Goal: Use online tool/utility: Utilize a website feature to perform a specific function

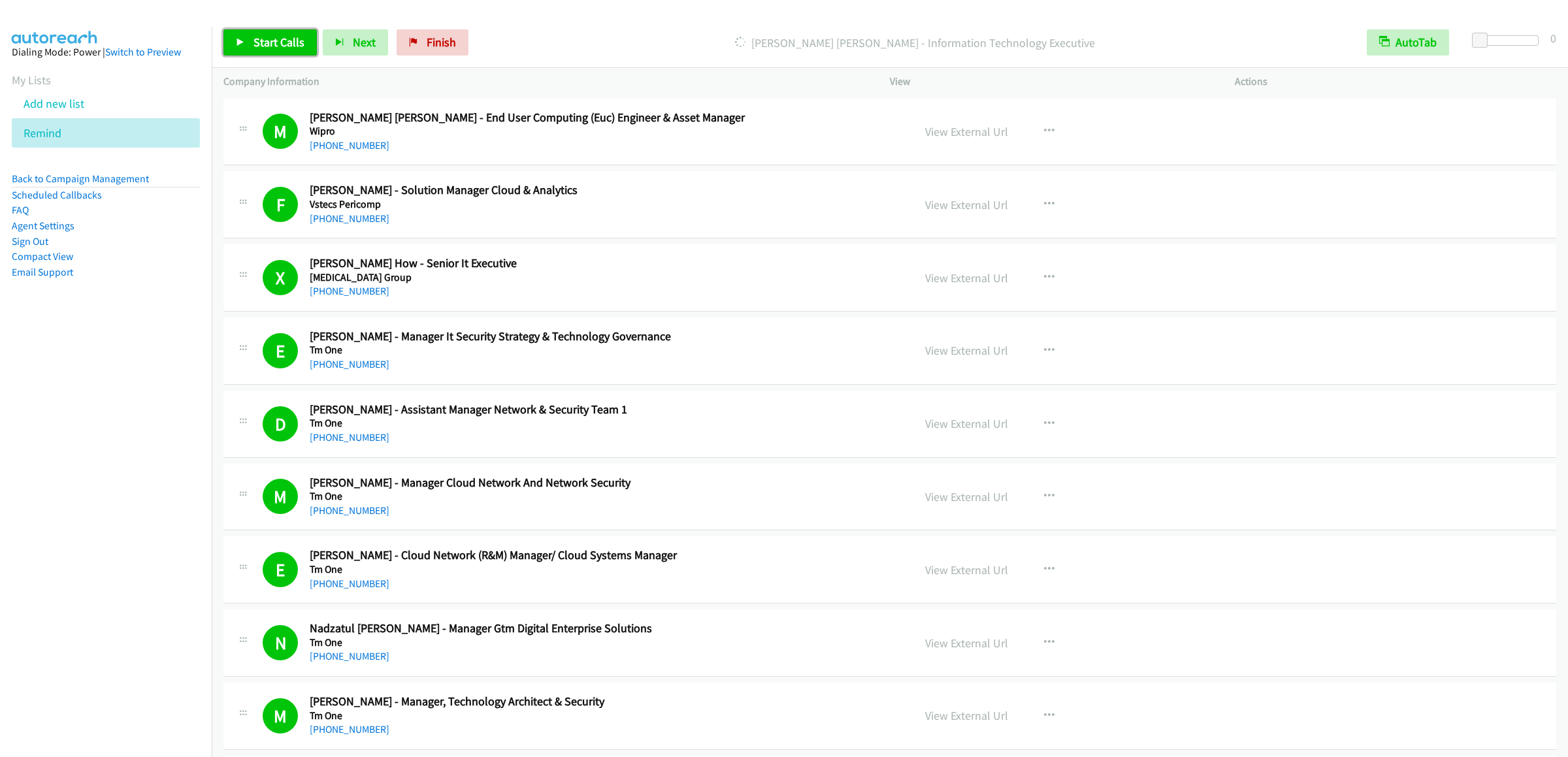
click at [268, 44] on span "Start Calls" at bounding box center [279, 42] width 51 height 15
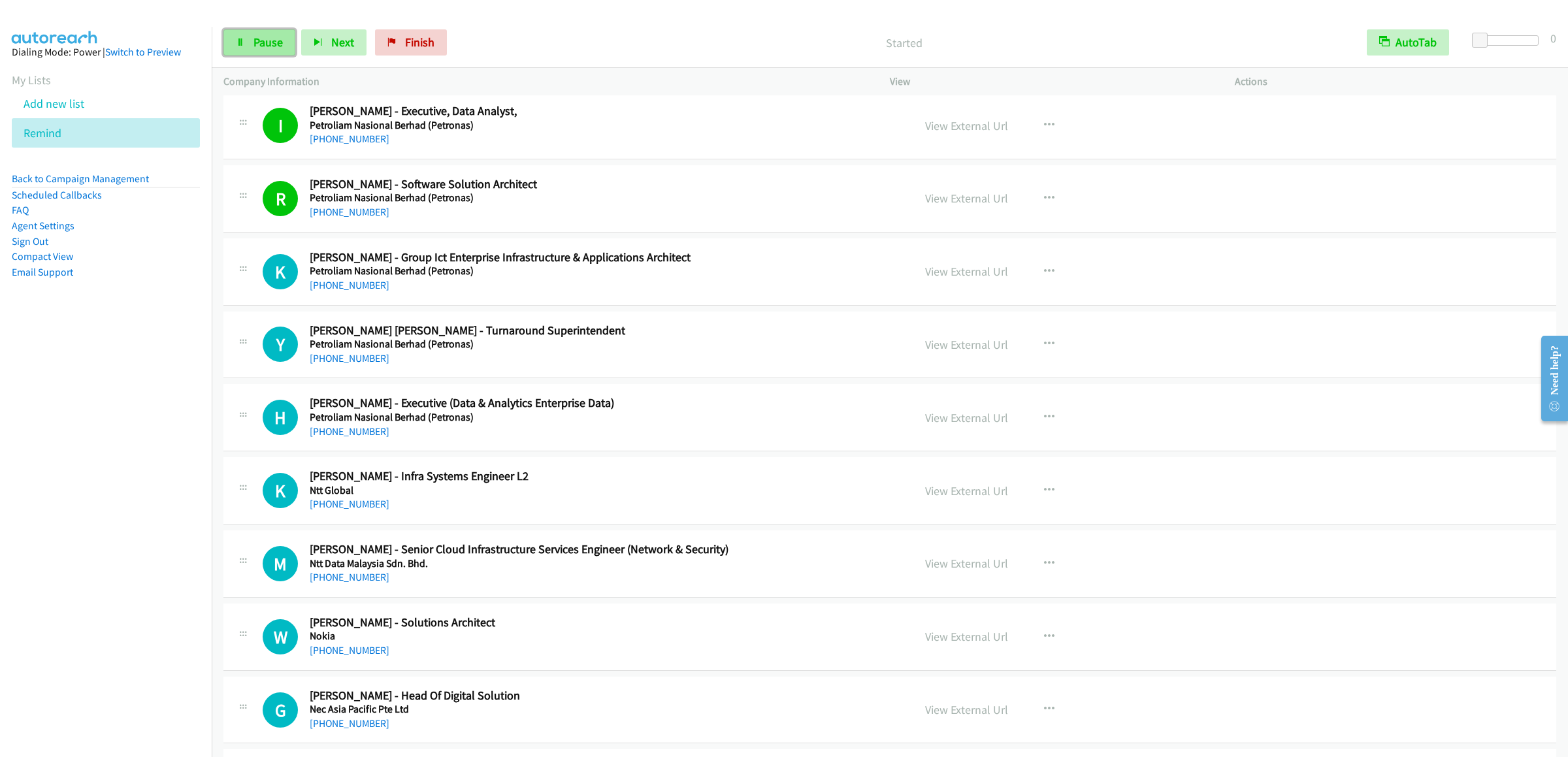
click at [257, 38] on span "Pause" at bounding box center [268, 42] width 29 height 15
click at [678, 22] on div "Start Calls Pause Next Finish Paused AutoTab AutoTab 0" at bounding box center [890, 43] width 1356 height 50
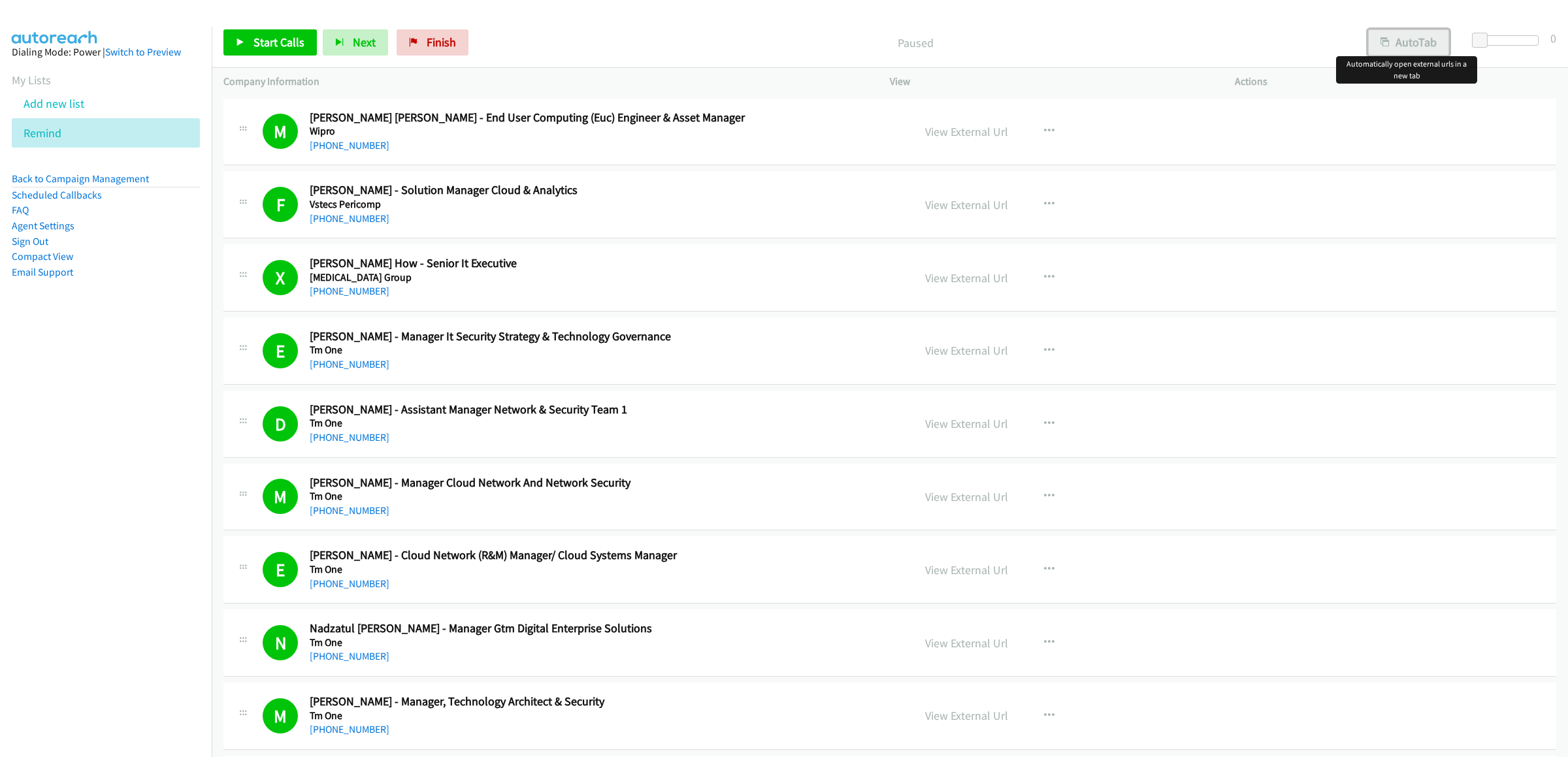
click at [1421, 52] on button "AutoTab" at bounding box center [1408, 42] width 81 height 26
click at [1161, 28] on div "Start Calls Pause Next Finish Paused AutoTab AutoTab 0" at bounding box center [890, 43] width 1356 height 50
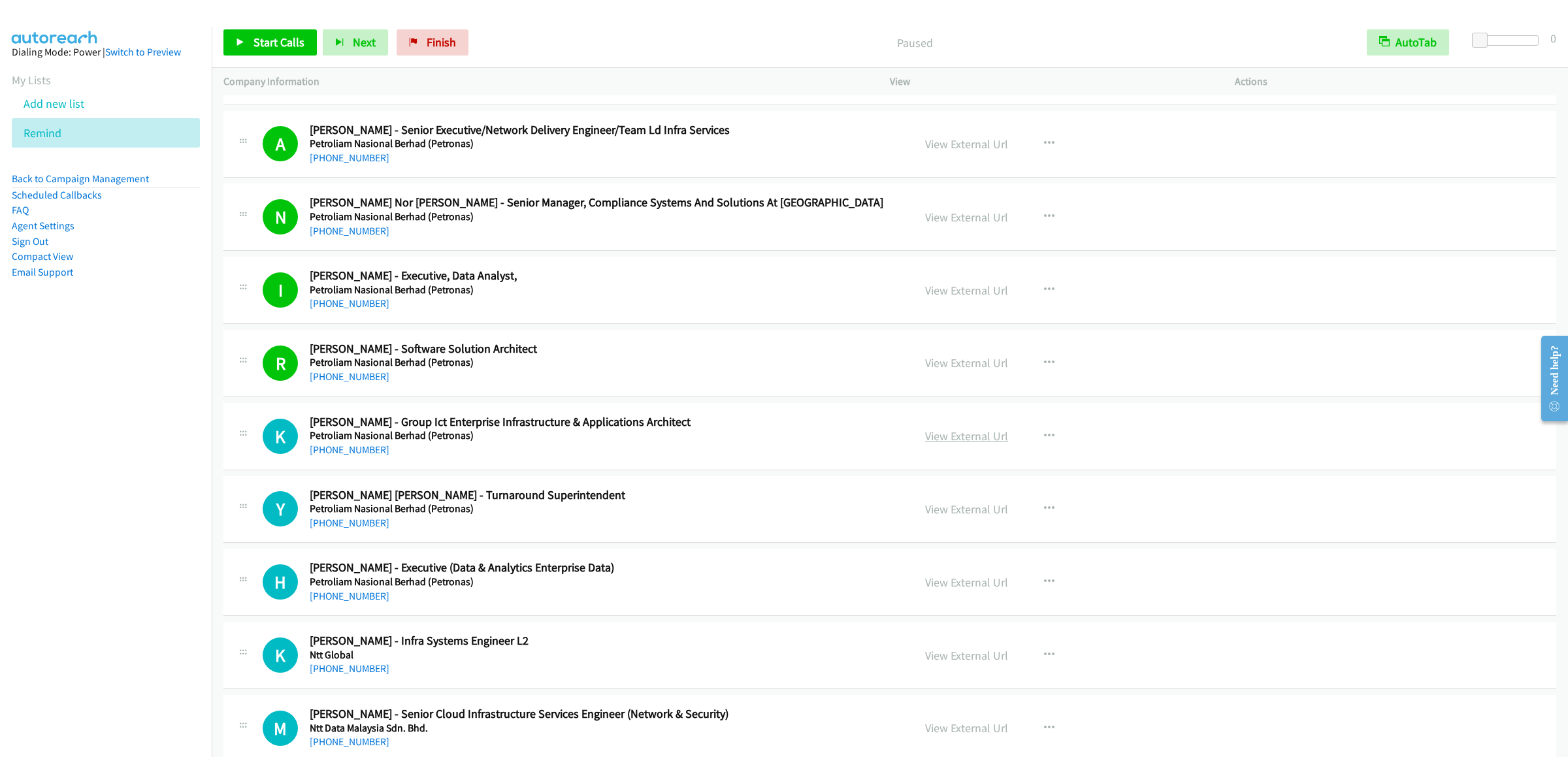
click at [967, 444] on link "View External Url" at bounding box center [967, 436] width 83 height 15
click at [1032, 450] on button "button" at bounding box center [1050, 436] width 36 height 26
click at [965, 535] on link "Start Calls Here" at bounding box center [979, 521] width 174 height 26
click at [240, 47] on link "Start Calls" at bounding box center [271, 42] width 94 height 26
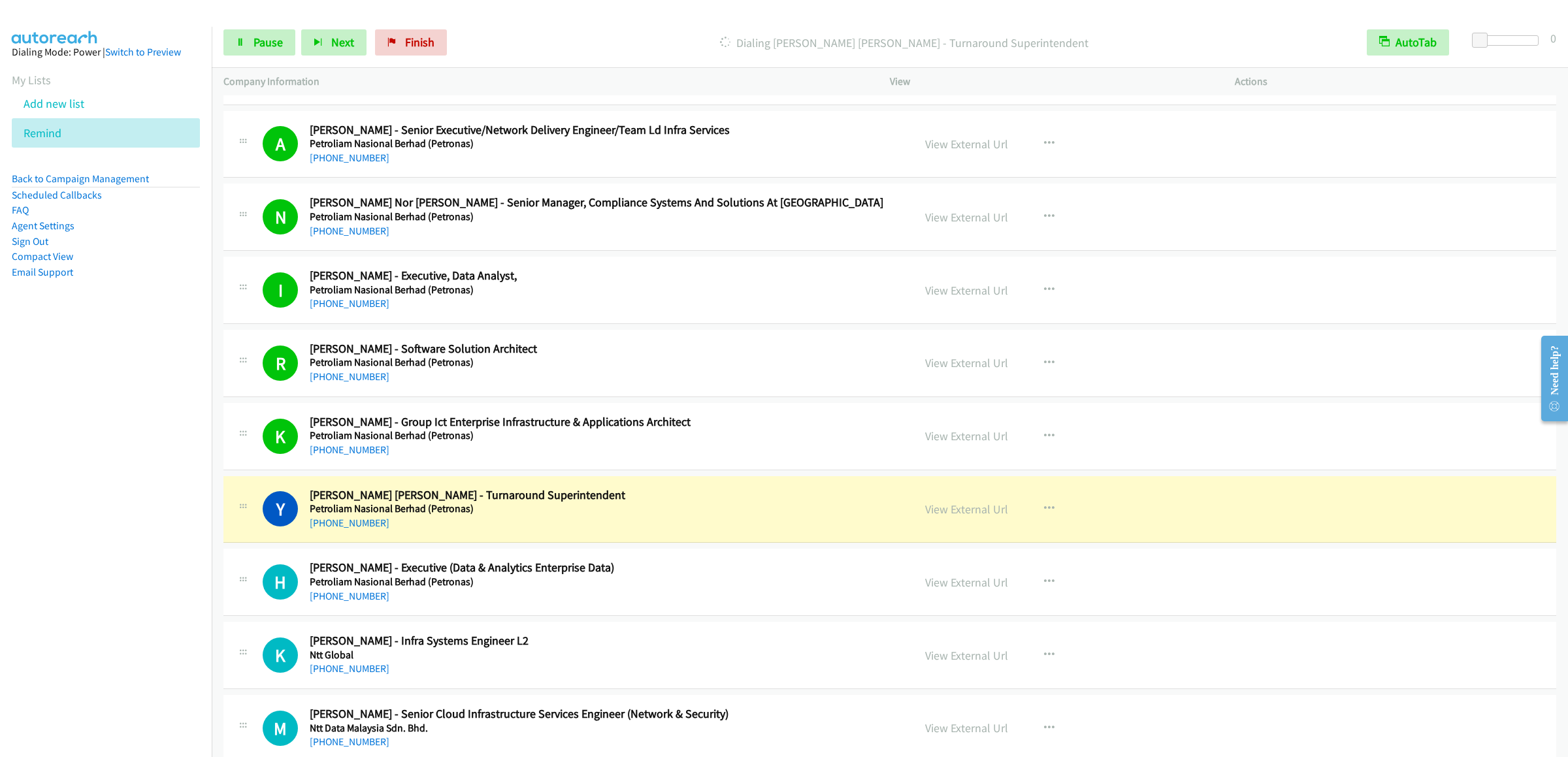
scroll to position [9600, 0]
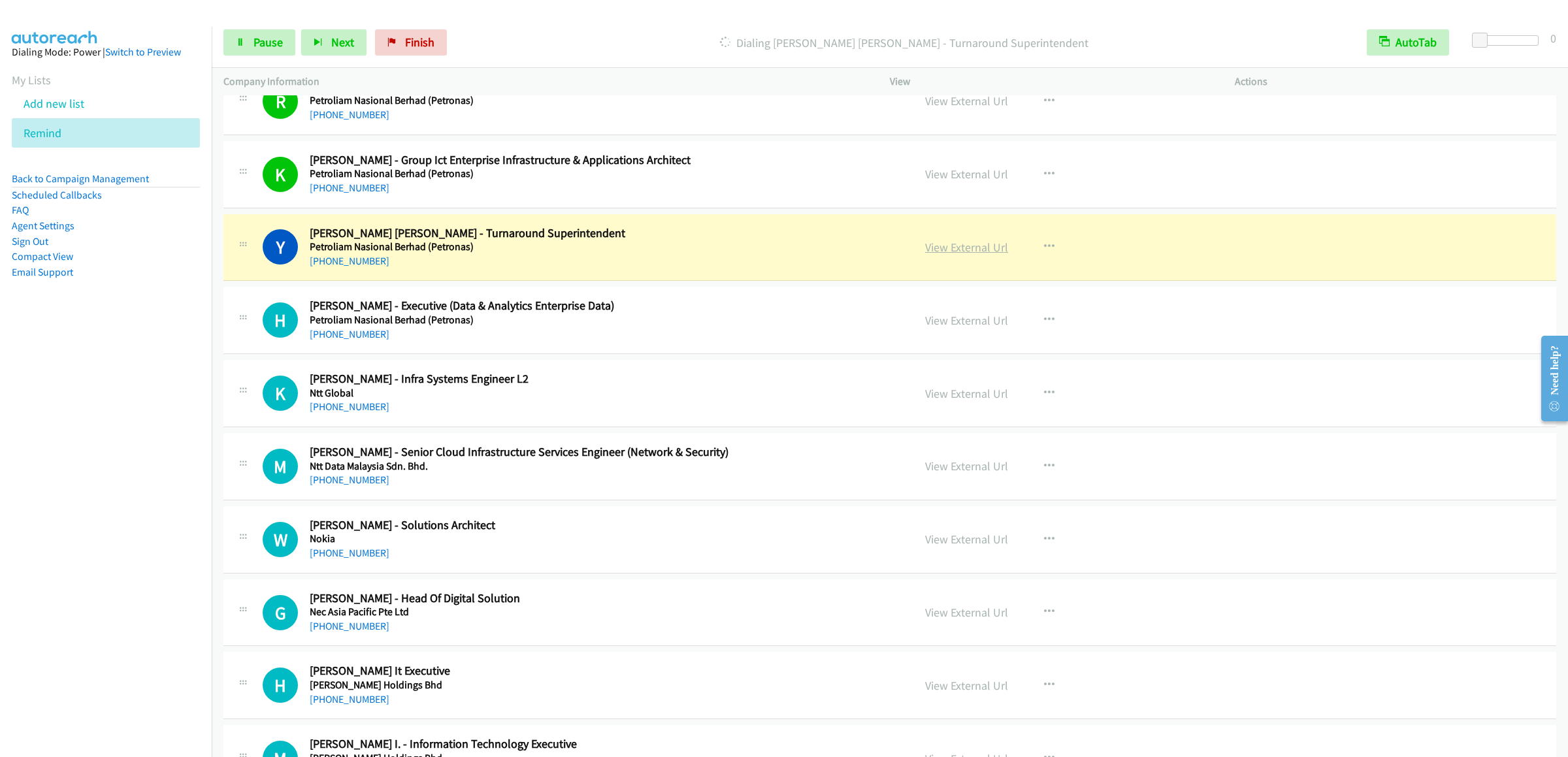
click at [965, 255] on link "View External Url" at bounding box center [967, 247] width 83 height 15
click at [222, 43] on div "Start Calls Pause Next Finish Dialing Yeong Ken Ngeow - Turnaround Superintende…" at bounding box center [890, 43] width 1356 height 50
click at [241, 43] on icon at bounding box center [240, 43] width 9 height 9
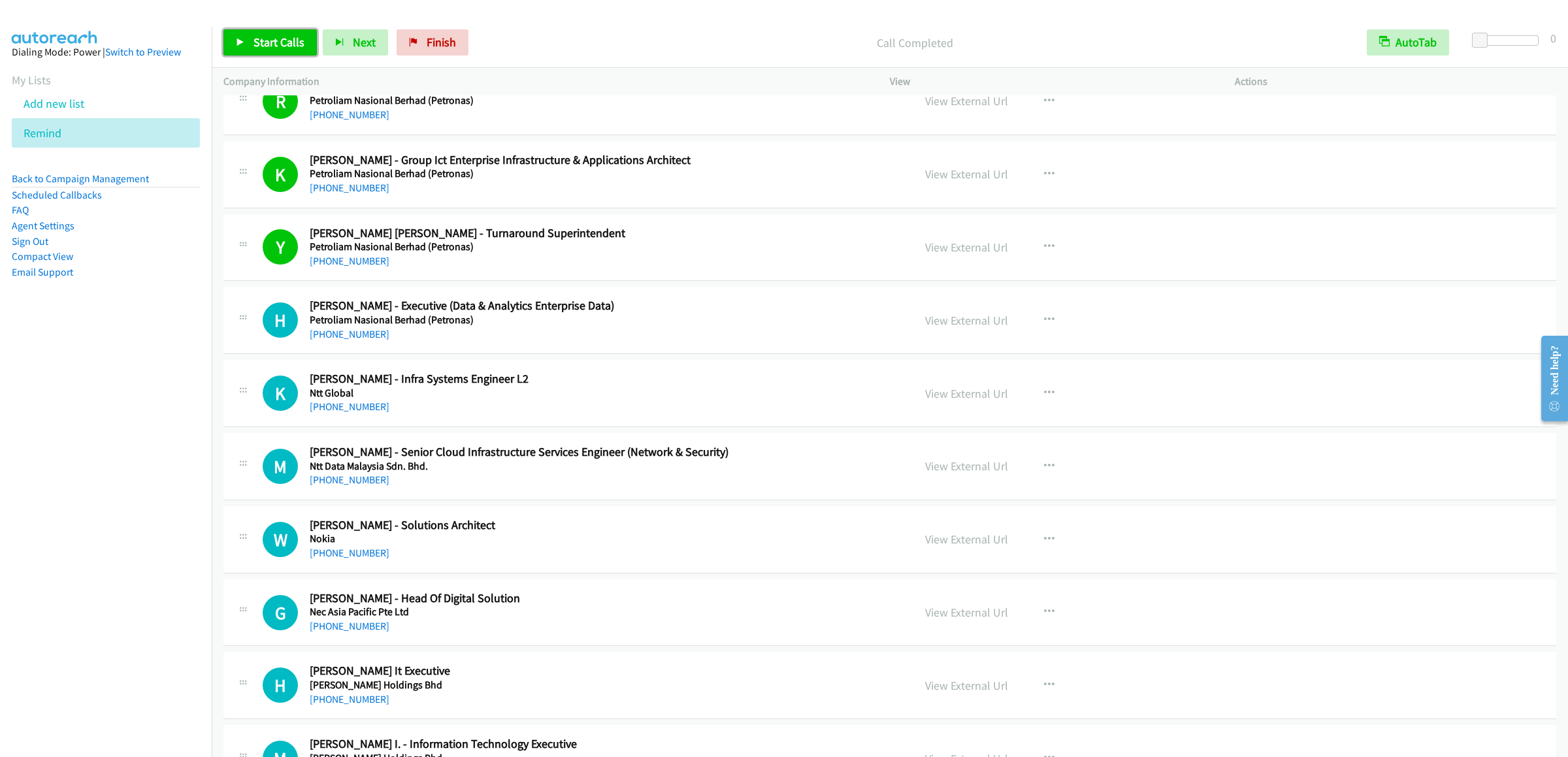
click at [261, 39] on span "Start Calls" at bounding box center [279, 42] width 51 height 15
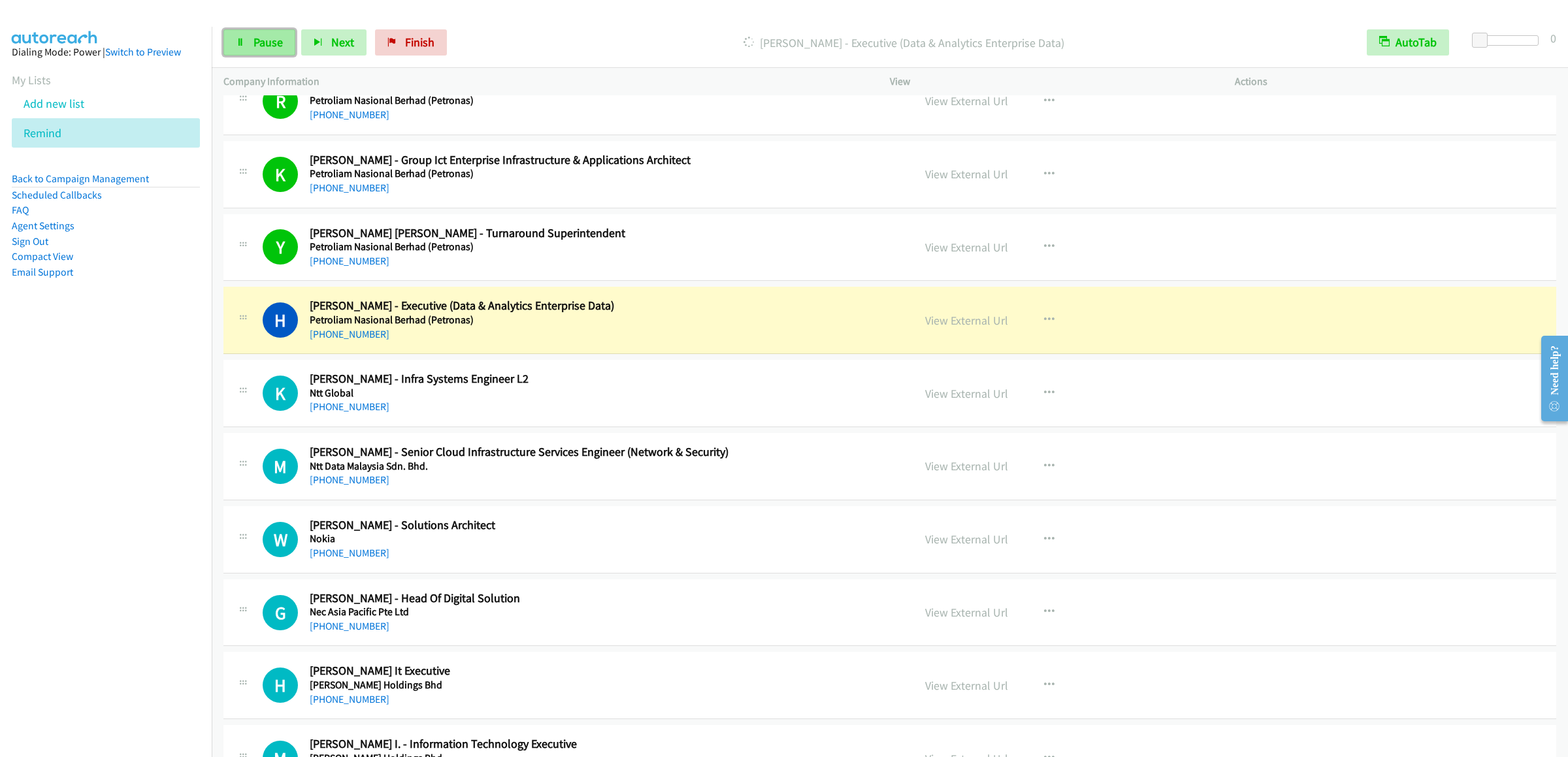
click at [257, 47] on span "Pause" at bounding box center [268, 42] width 29 height 15
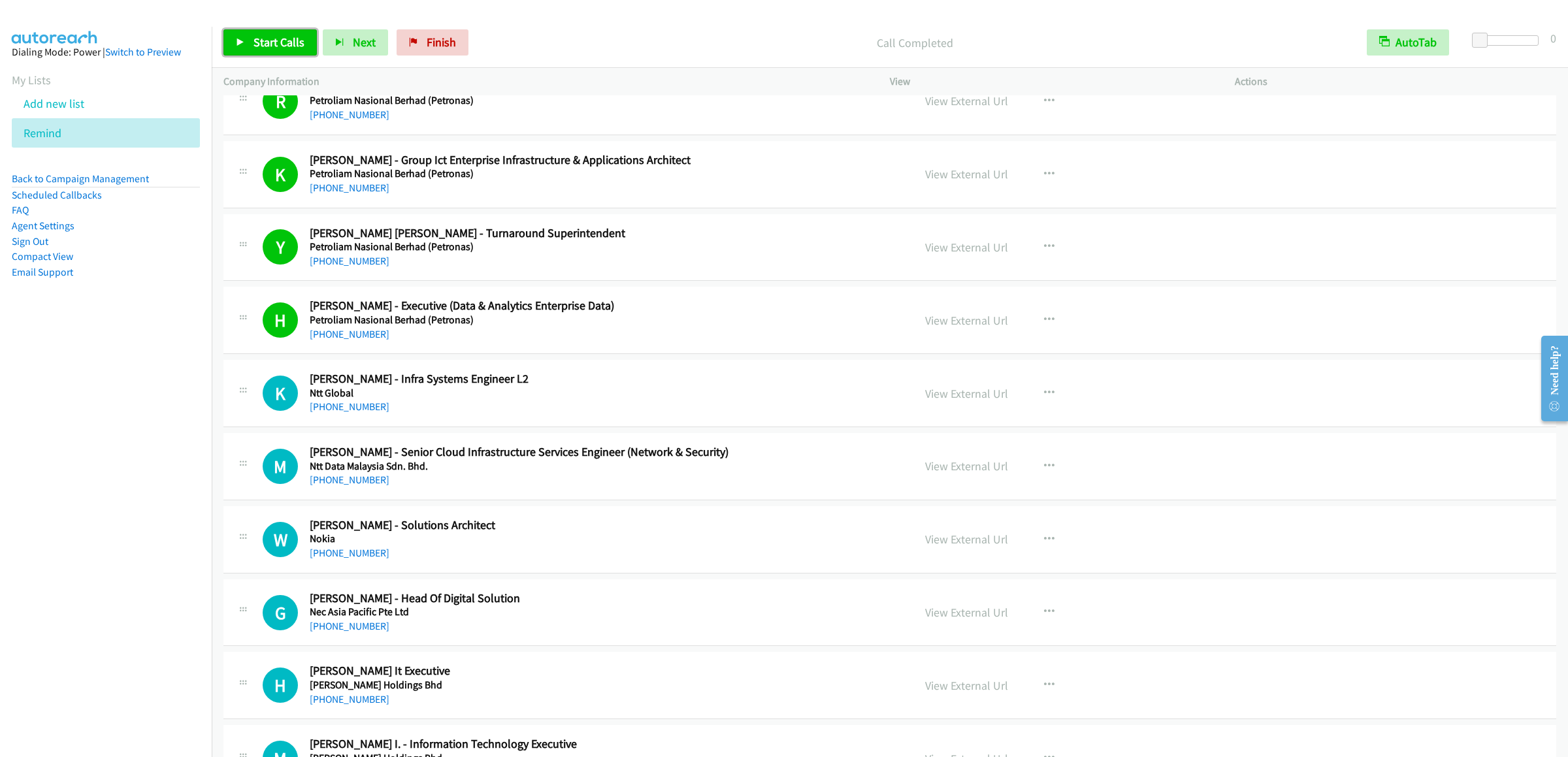
click at [259, 42] on span "Start Calls" at bounding box center [279, 42] width 51 height 15
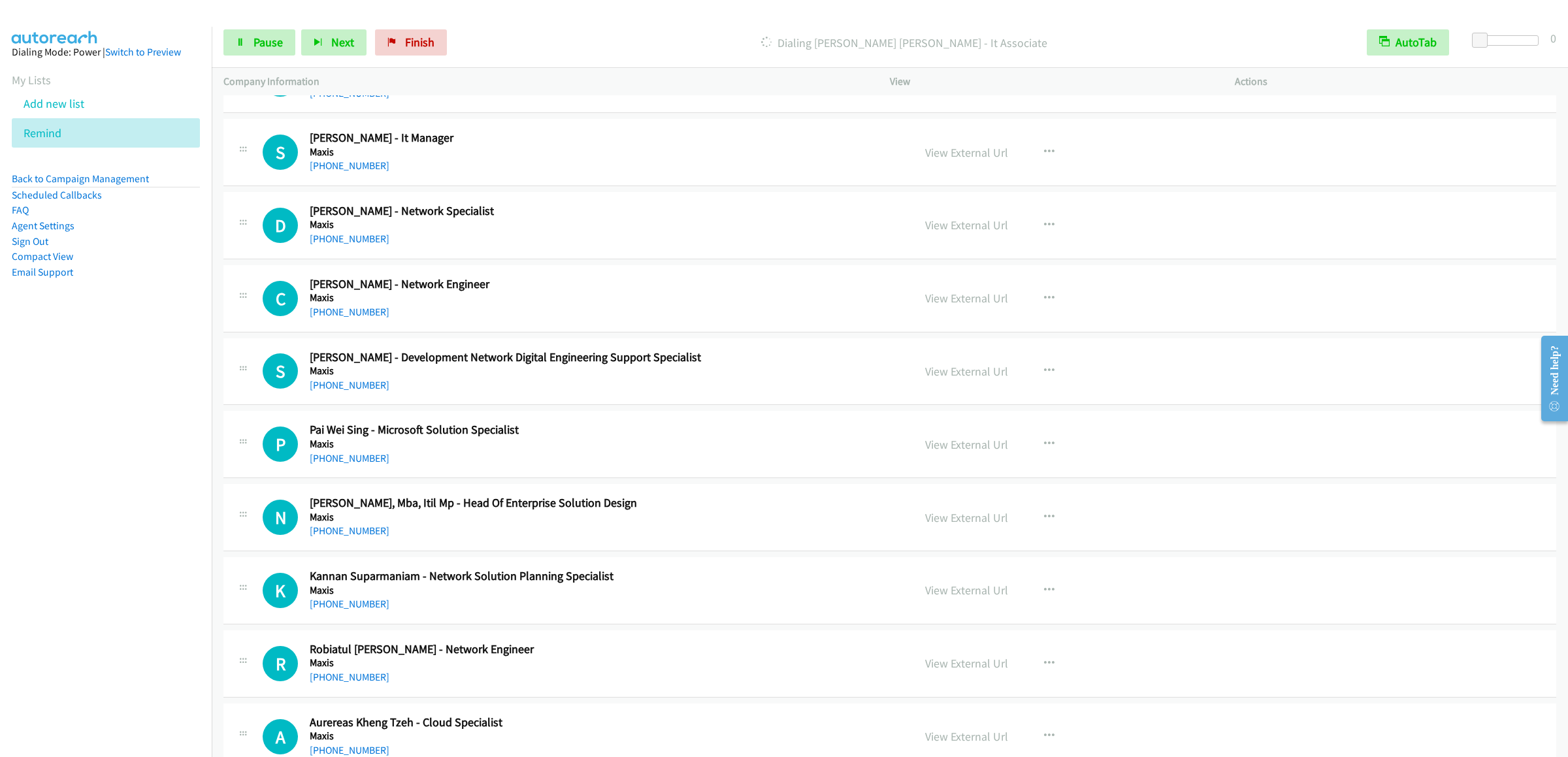
scroll to position [10252, 0]
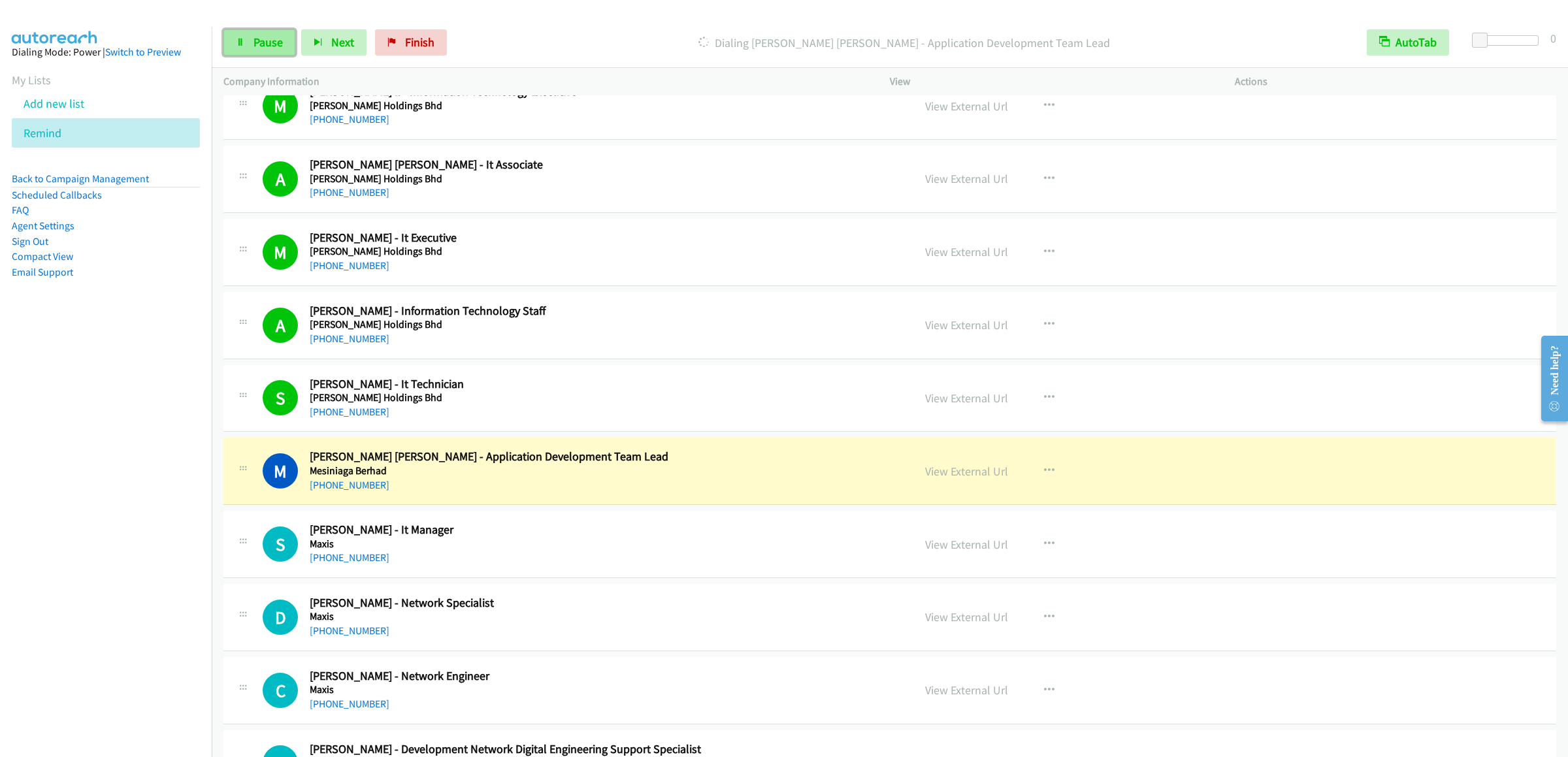
click at [245, 50] on link "Pause" at bounding box center [259, 42] width 72 height 26
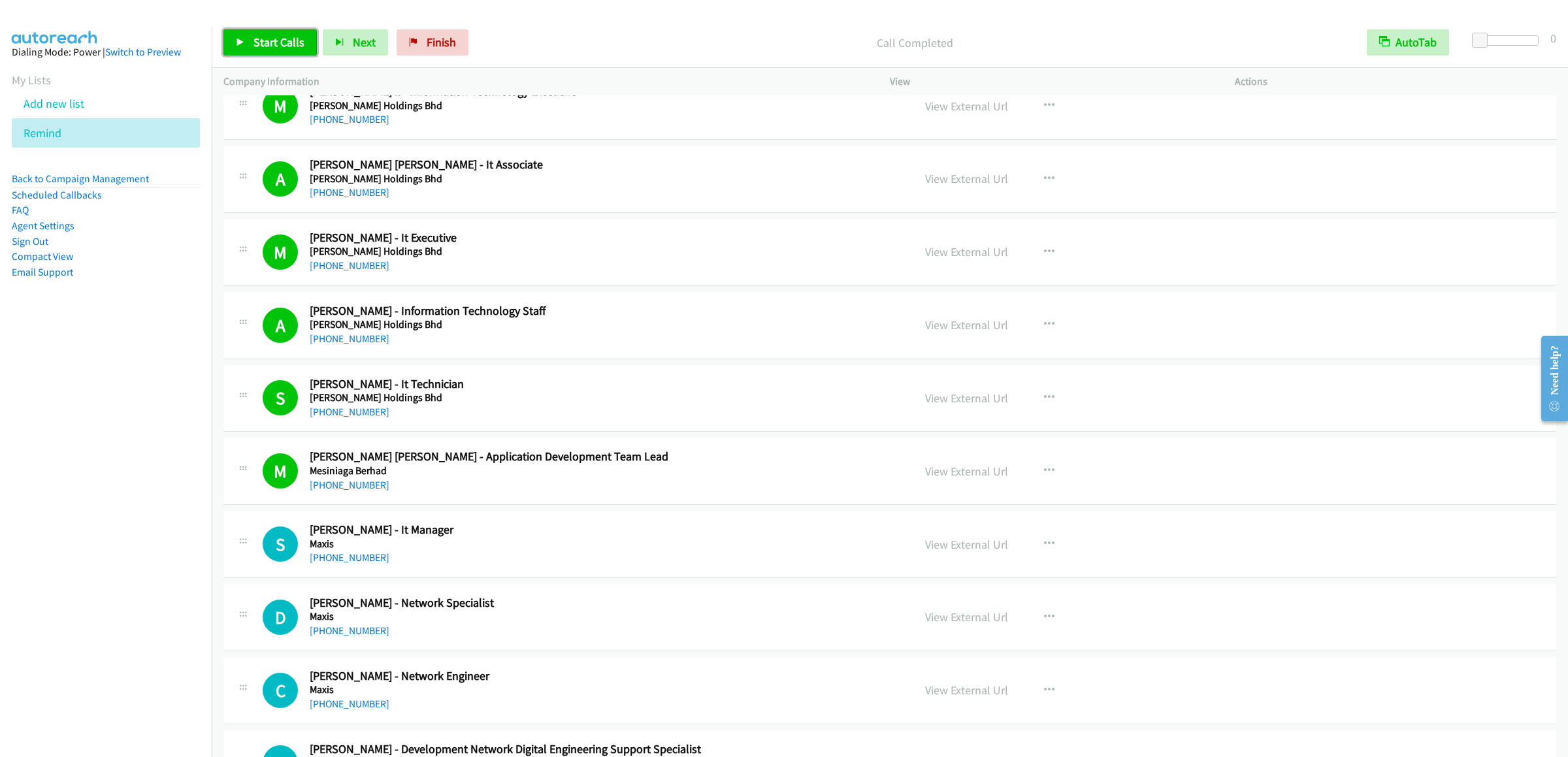
click at [281, 49] on span "Start Calls" at bounding box center [279, 42] width 51 height 15
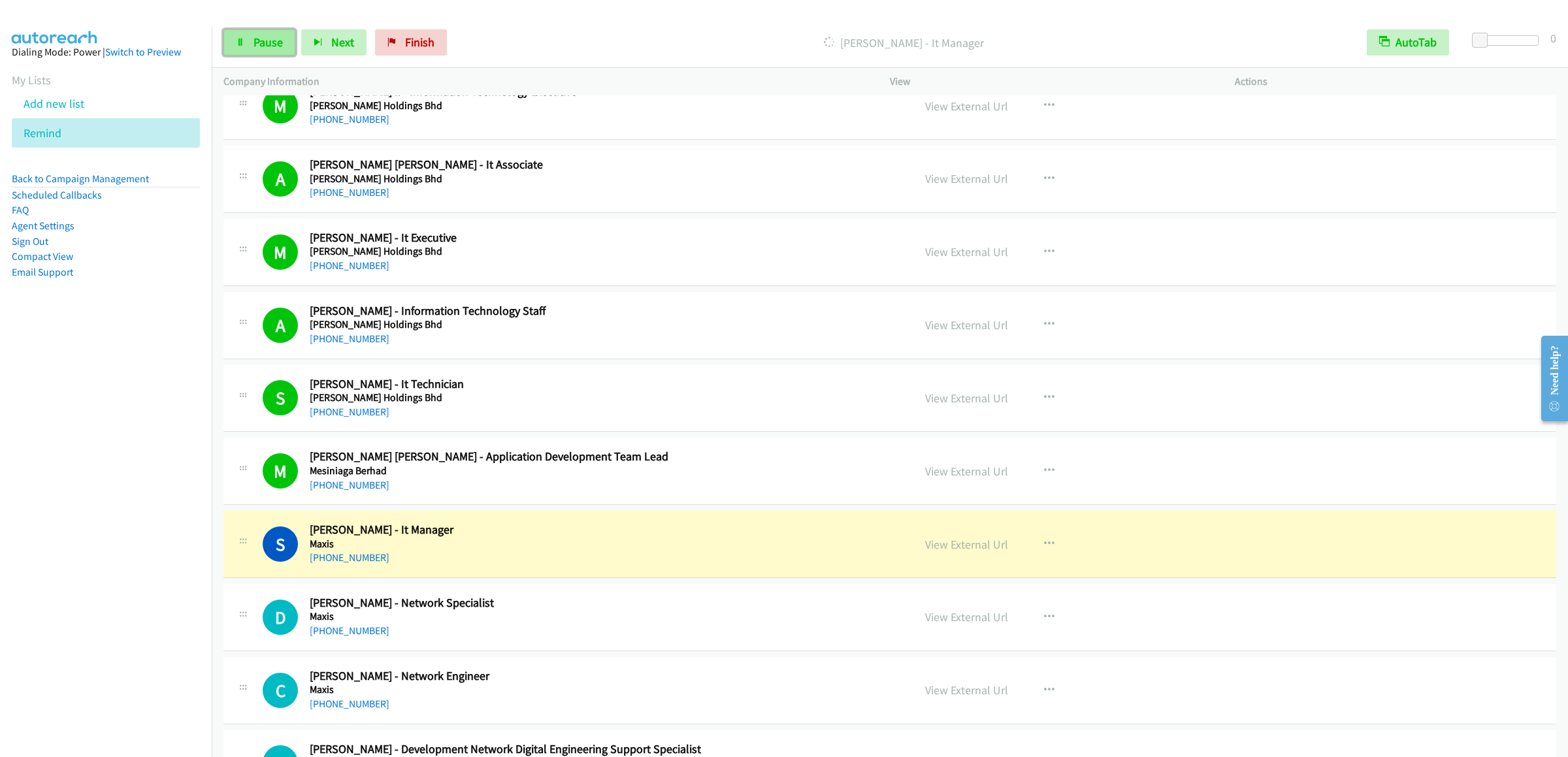
click at [261, 37] on span "Pause" at bounding box center [268, 42] width 29 height 15
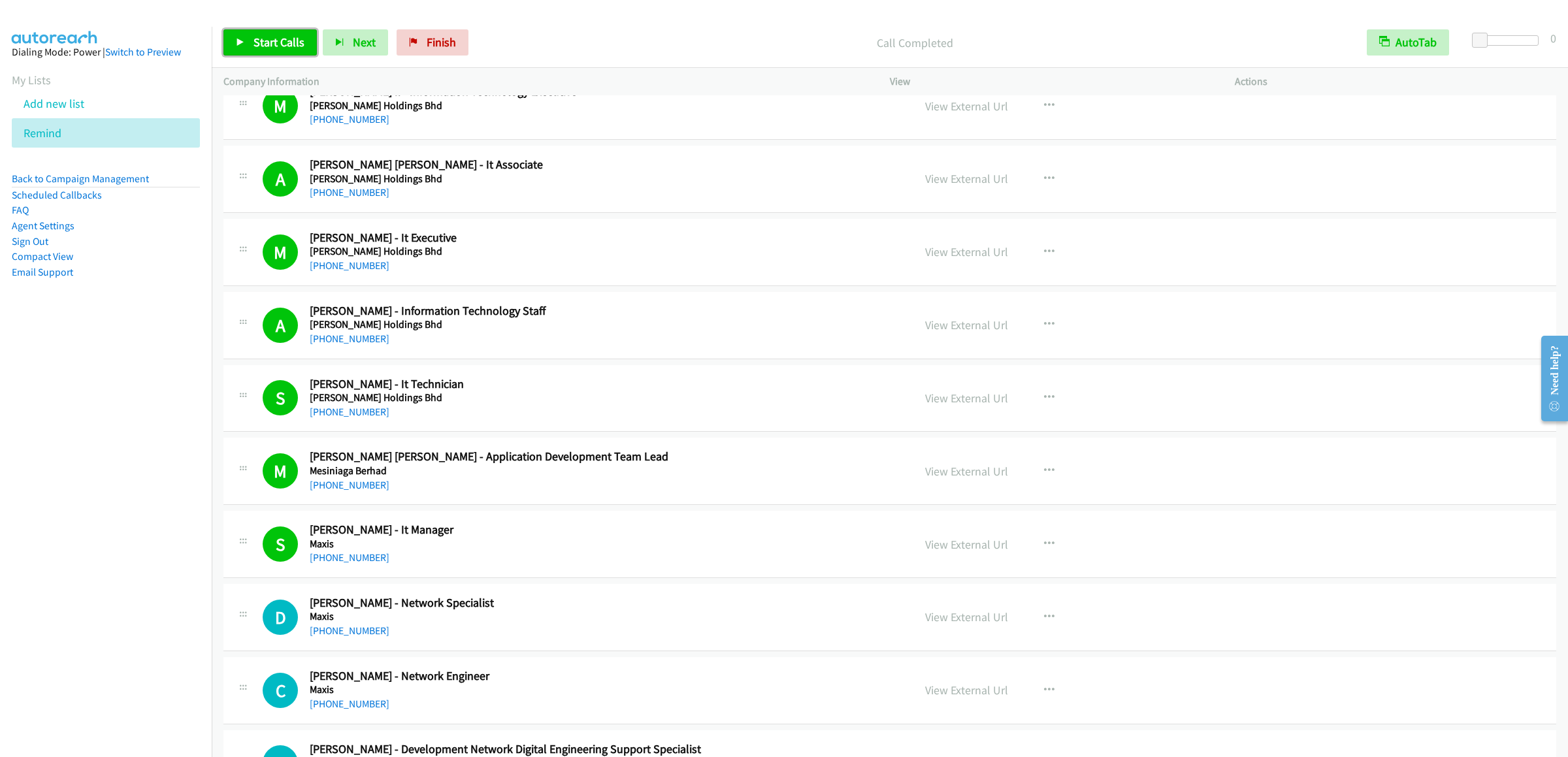
click at [261, 33] on link "Start Calls" at bounding box center [271, 42] width 94 height 26
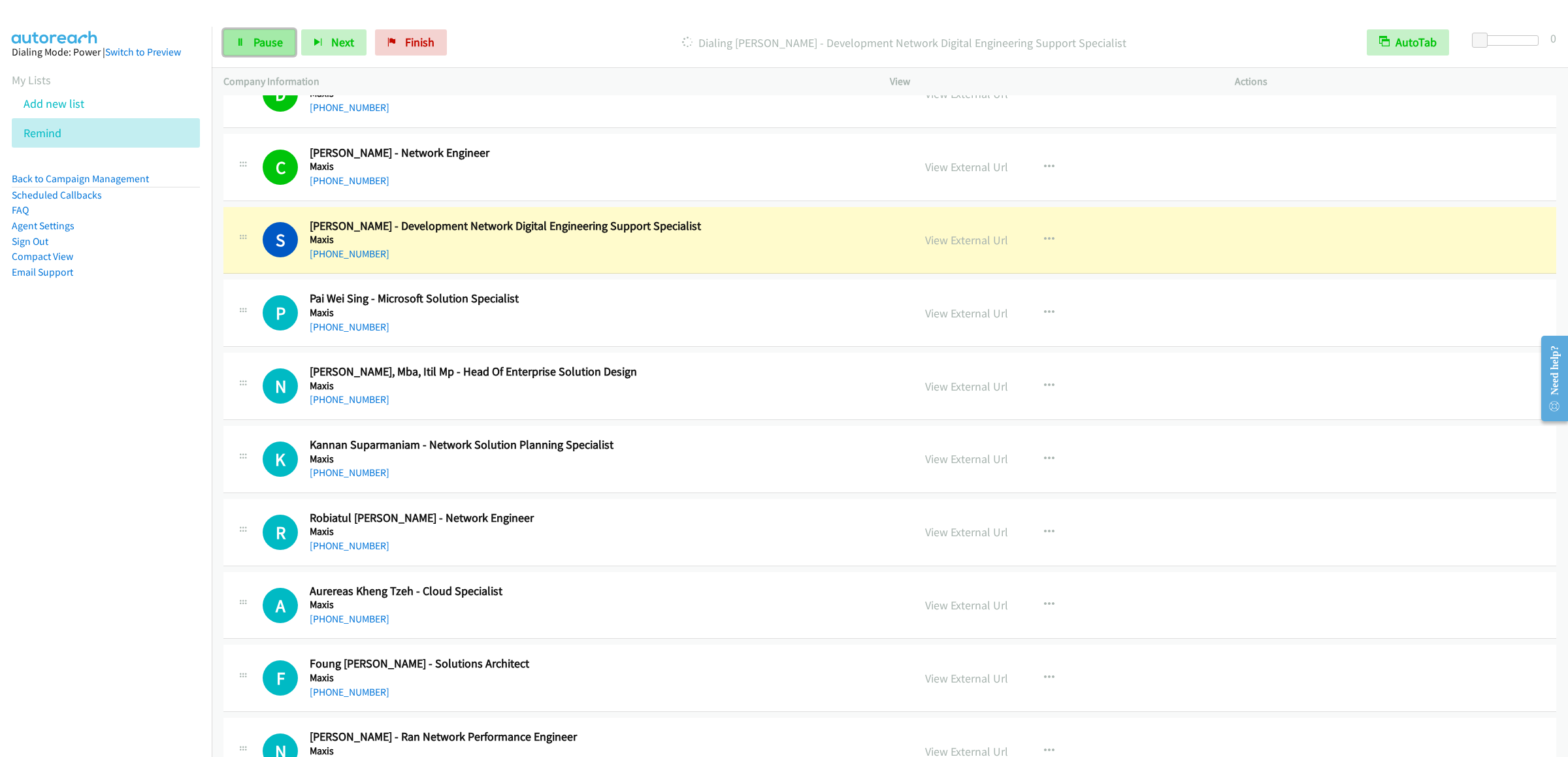
click at [266, 39] on span "Pause" at bounding box center [268, 42] width 29 height 15
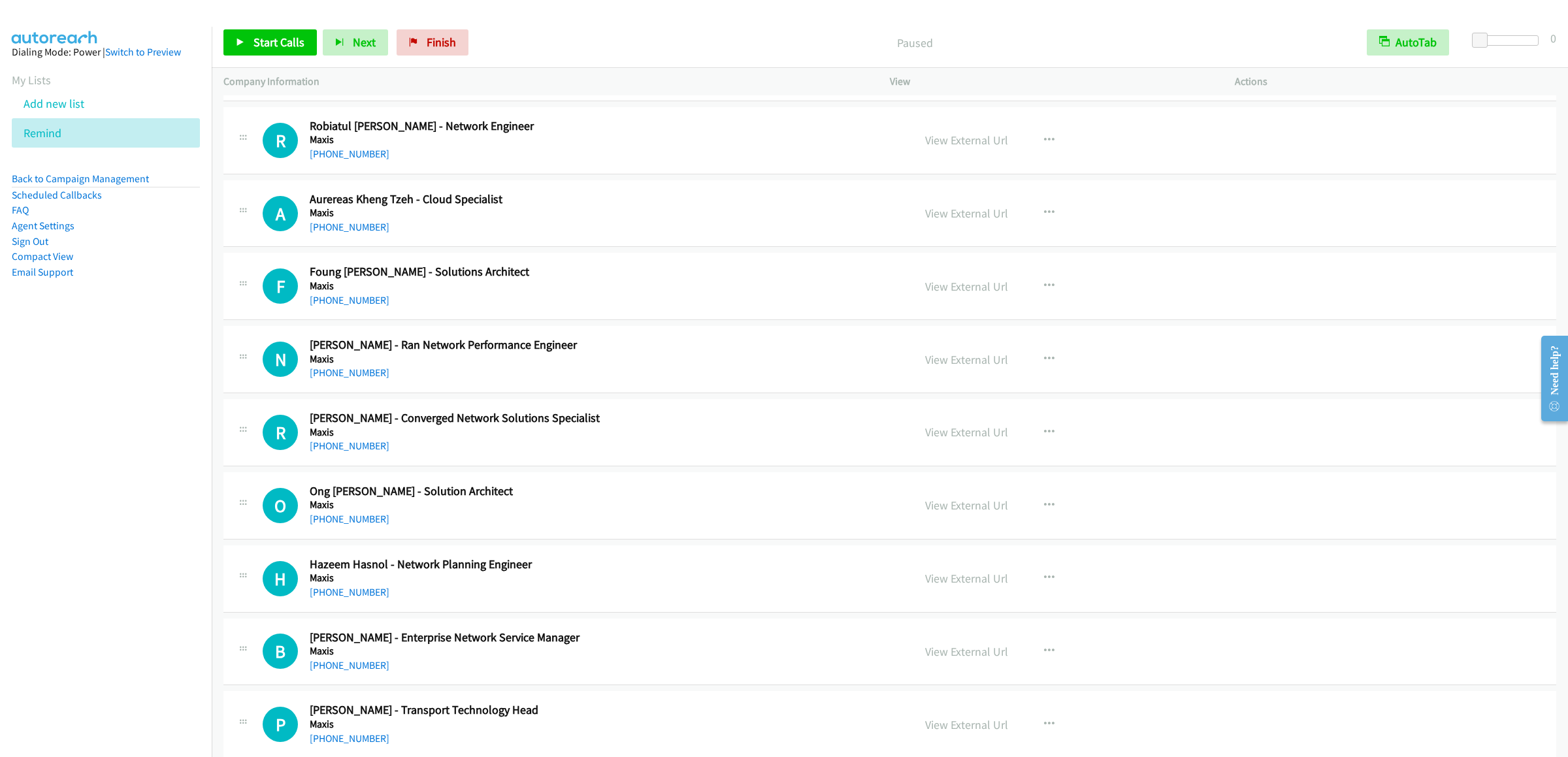
scroll to position [10905, 0]
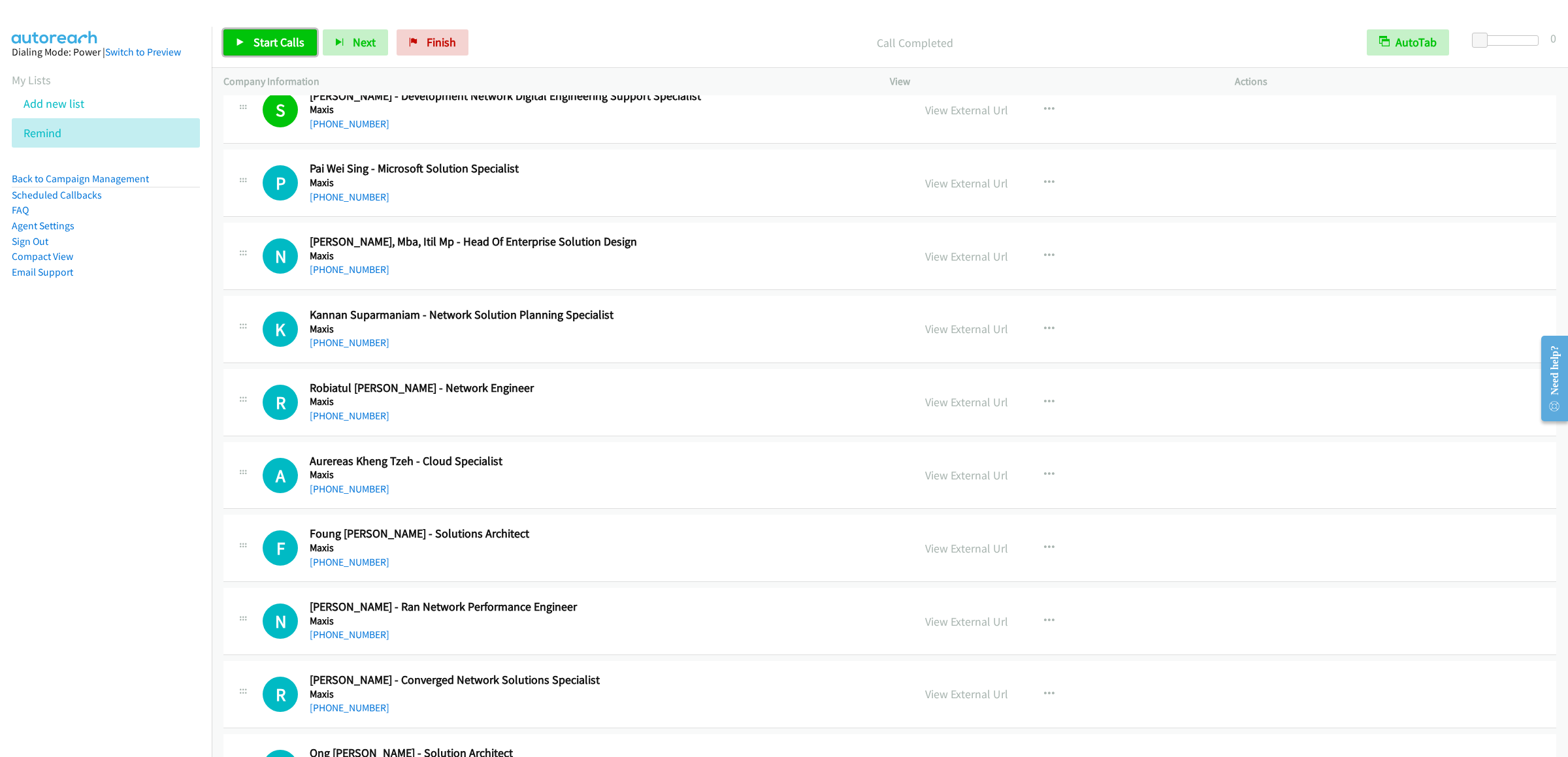
click at [290, 41] on span "Start Calls" at bounding box center [279, 42] width 51 height 15
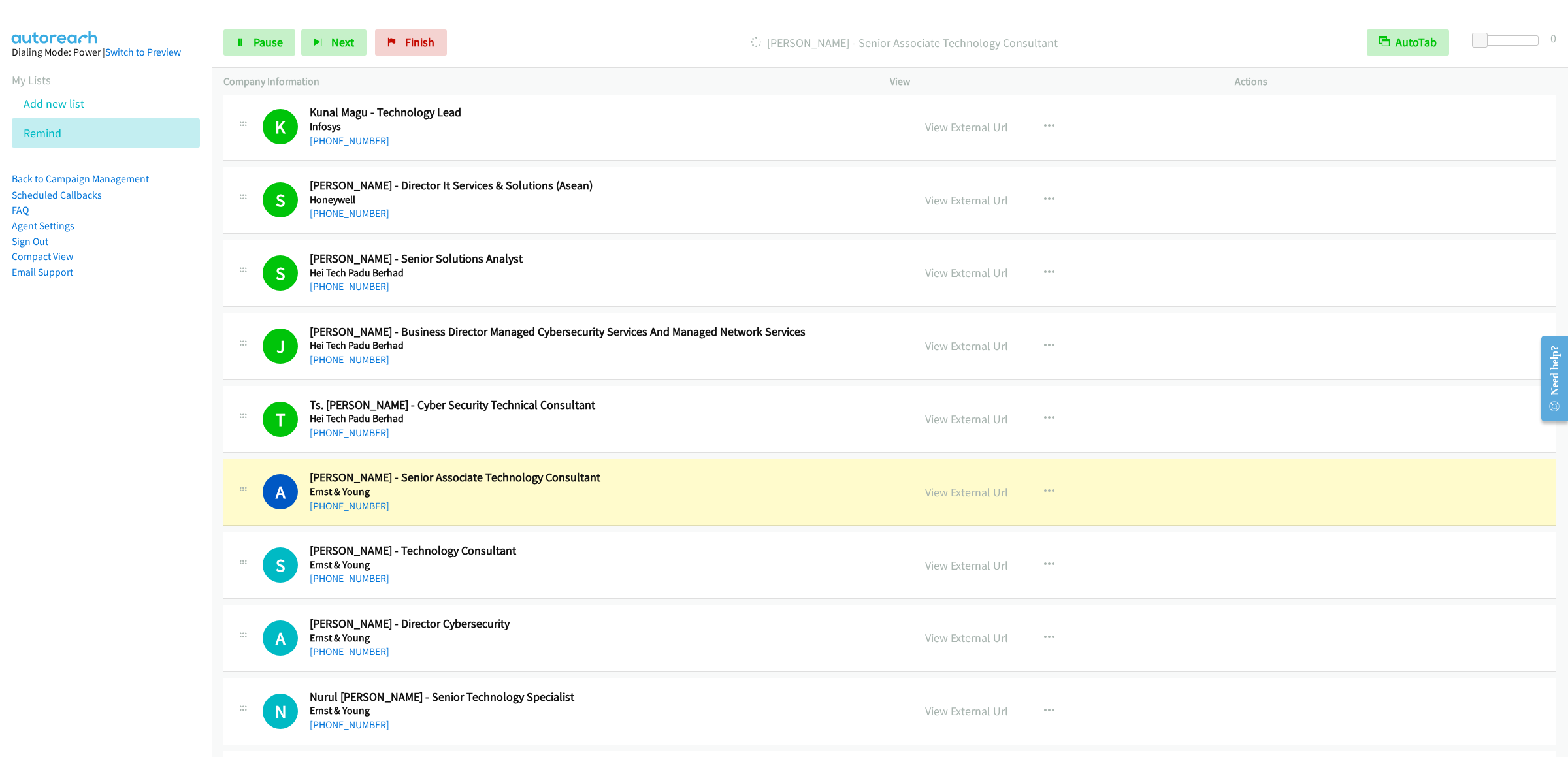
scroll to position [12393, 0]
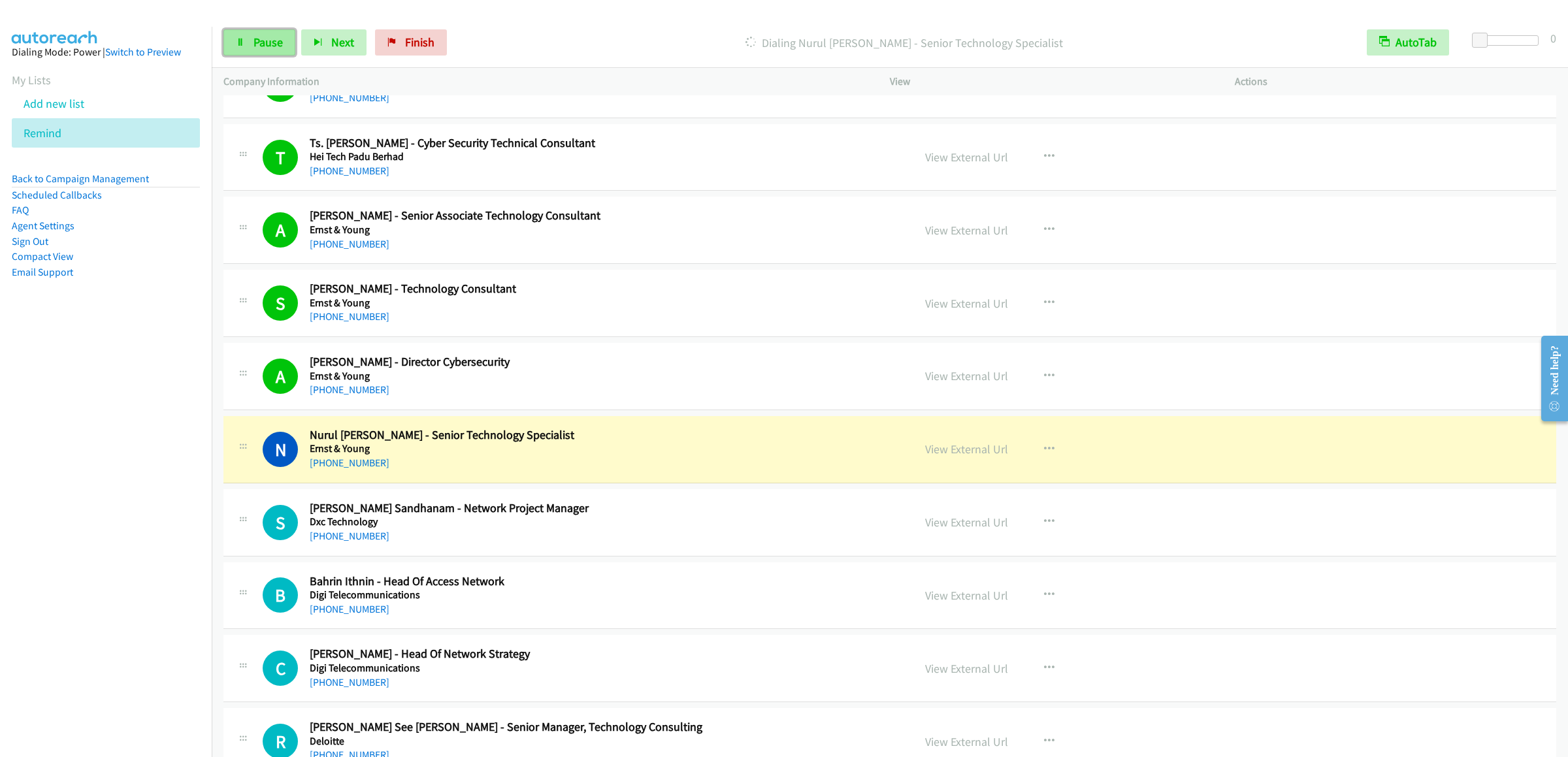
click at [247, 38] on link "Pause" at bounding box center [259, 42] width 72 height 26
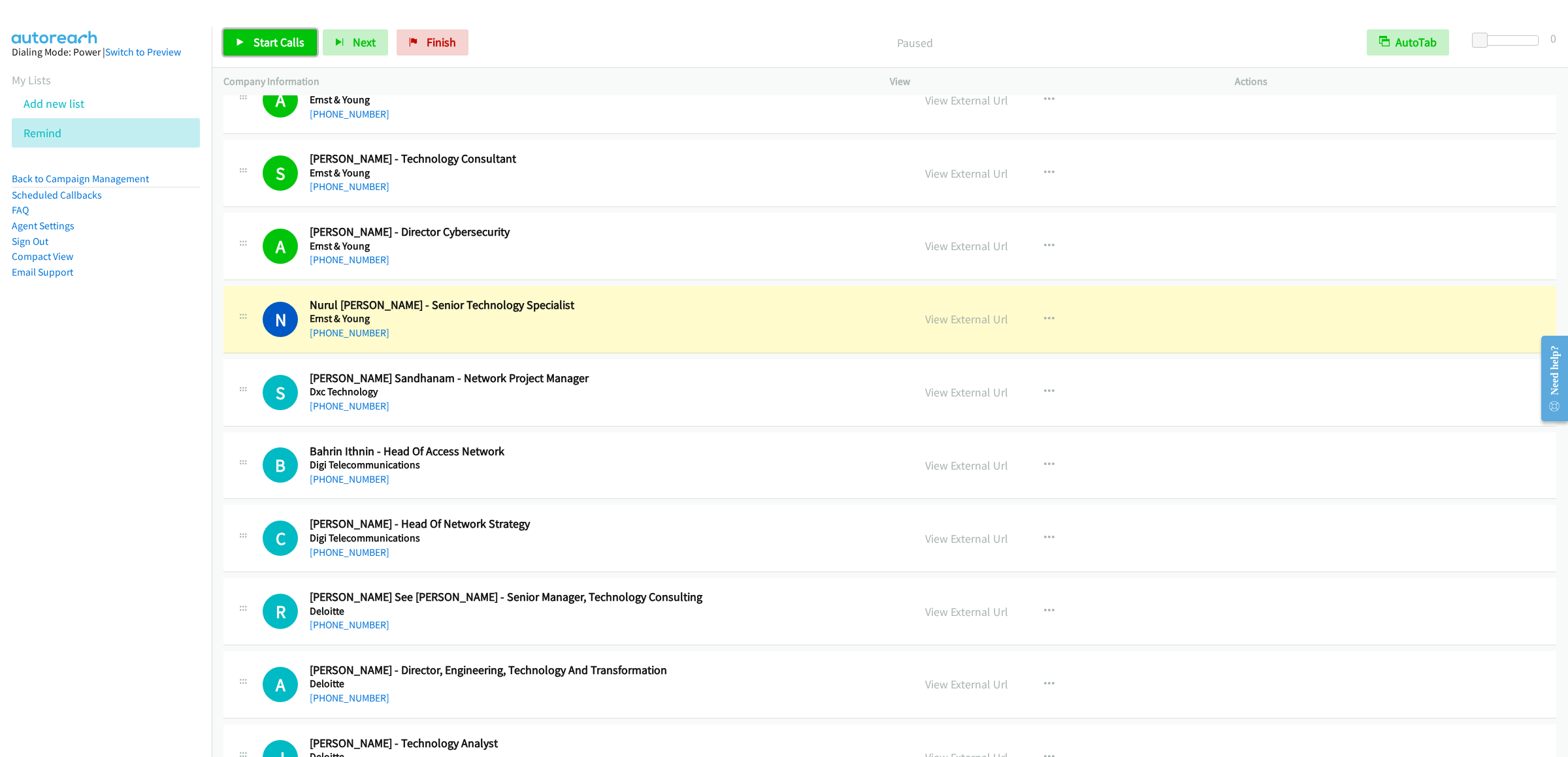
click at [263, 52] on link "Start Calls" at bounding box center [271, 42] width 94 height 26
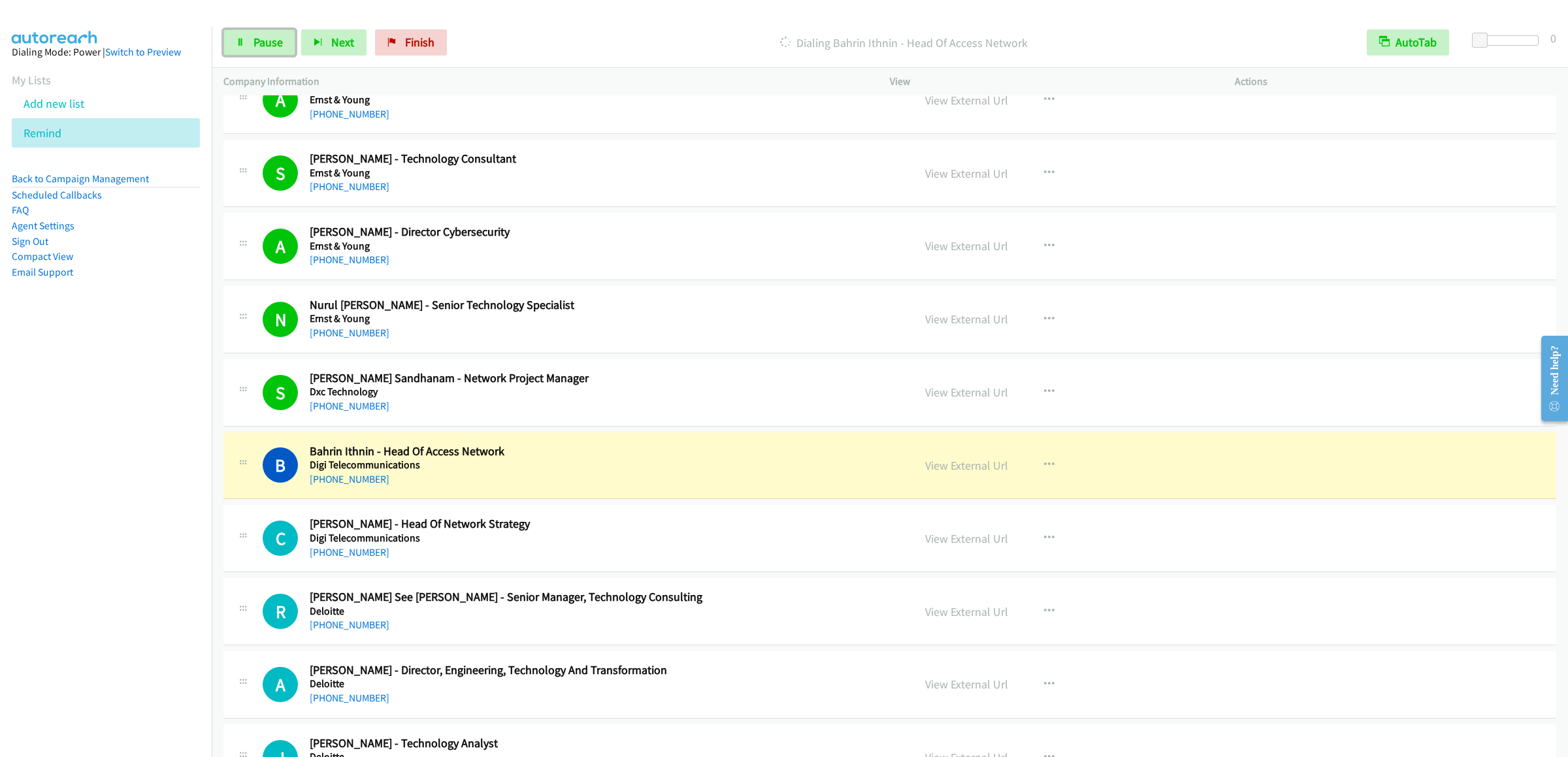
drag, startPoint x: 254, startPoint y: 41, endPoint x: 526, endPoint y: 3, distance: 274.6
click at [254, 41] on span "Pause" at bounding box center [268, 42] width 29 height 15
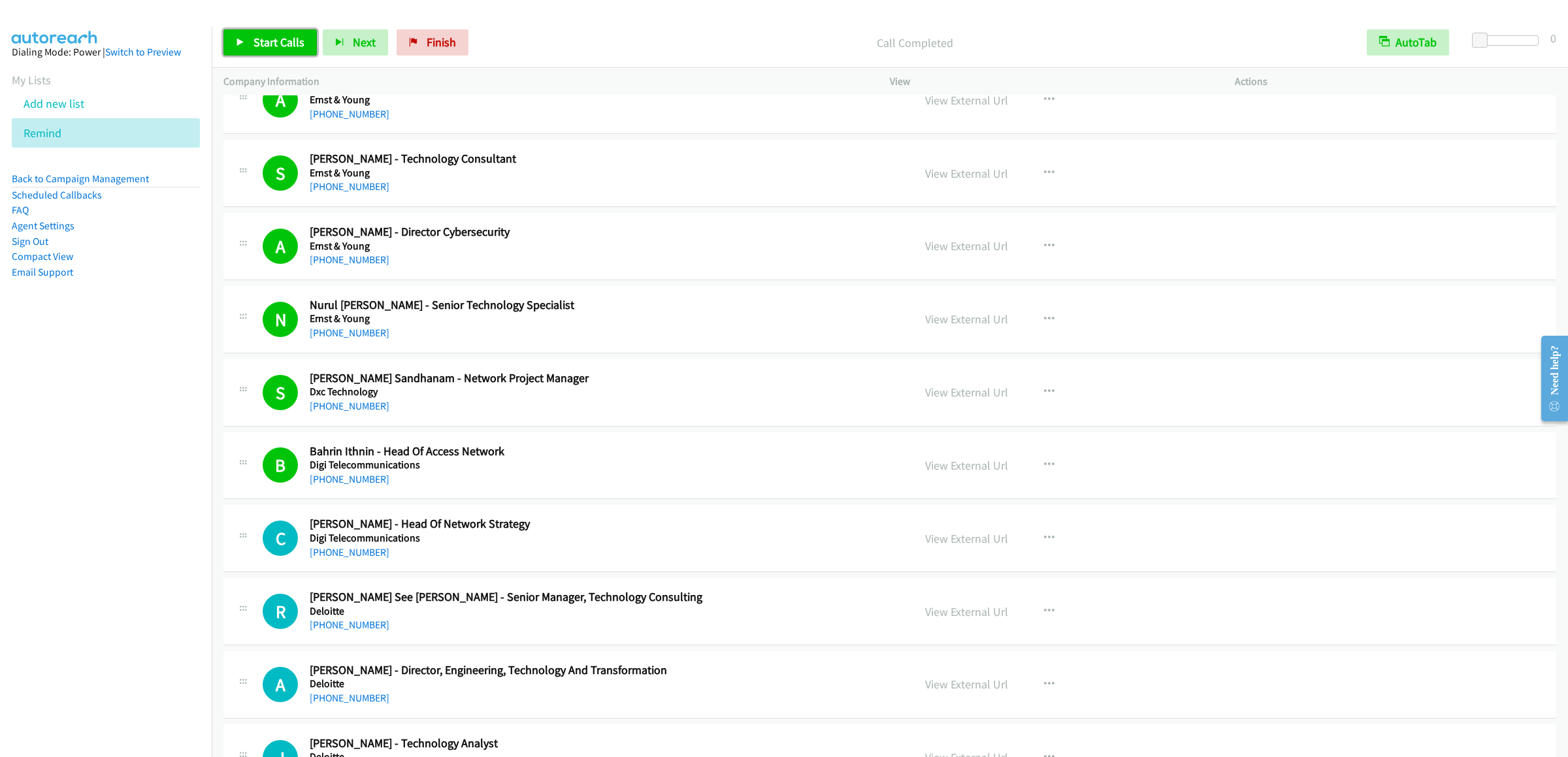
click at [271, 31] on link "Start Calls" at bounding box center [271, 42] width 94 height 26
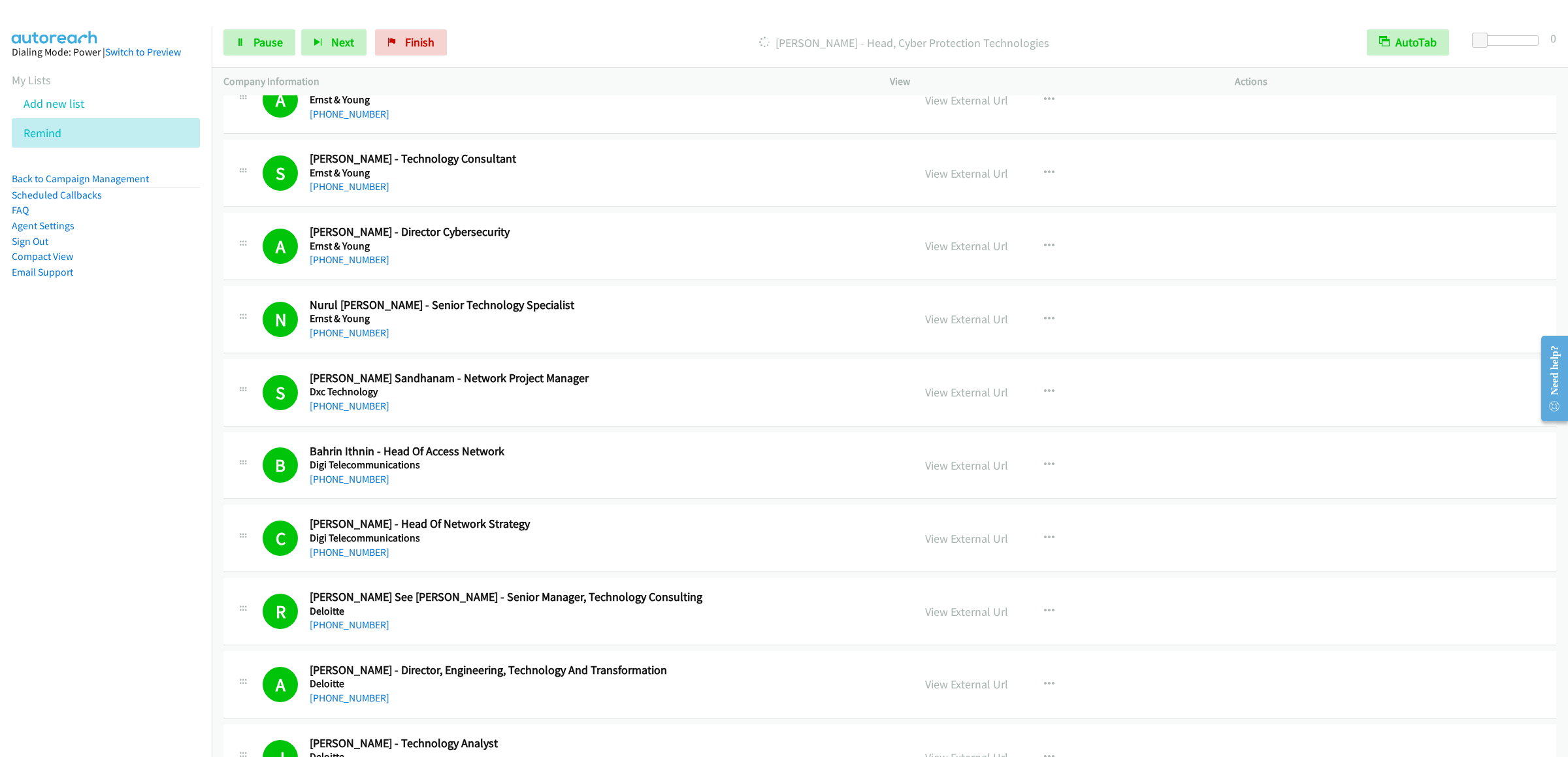
click at [251, 58] on div "Start Calls Pause Next Finish Dialing Syed Iskandar Zulkarnain - Head, Cyber Pr…" at bounding box center [890, 43] width 1356 height 50
click at [251, 53] on link "Pause" at bounding box center [259, 42] width 72 height 26
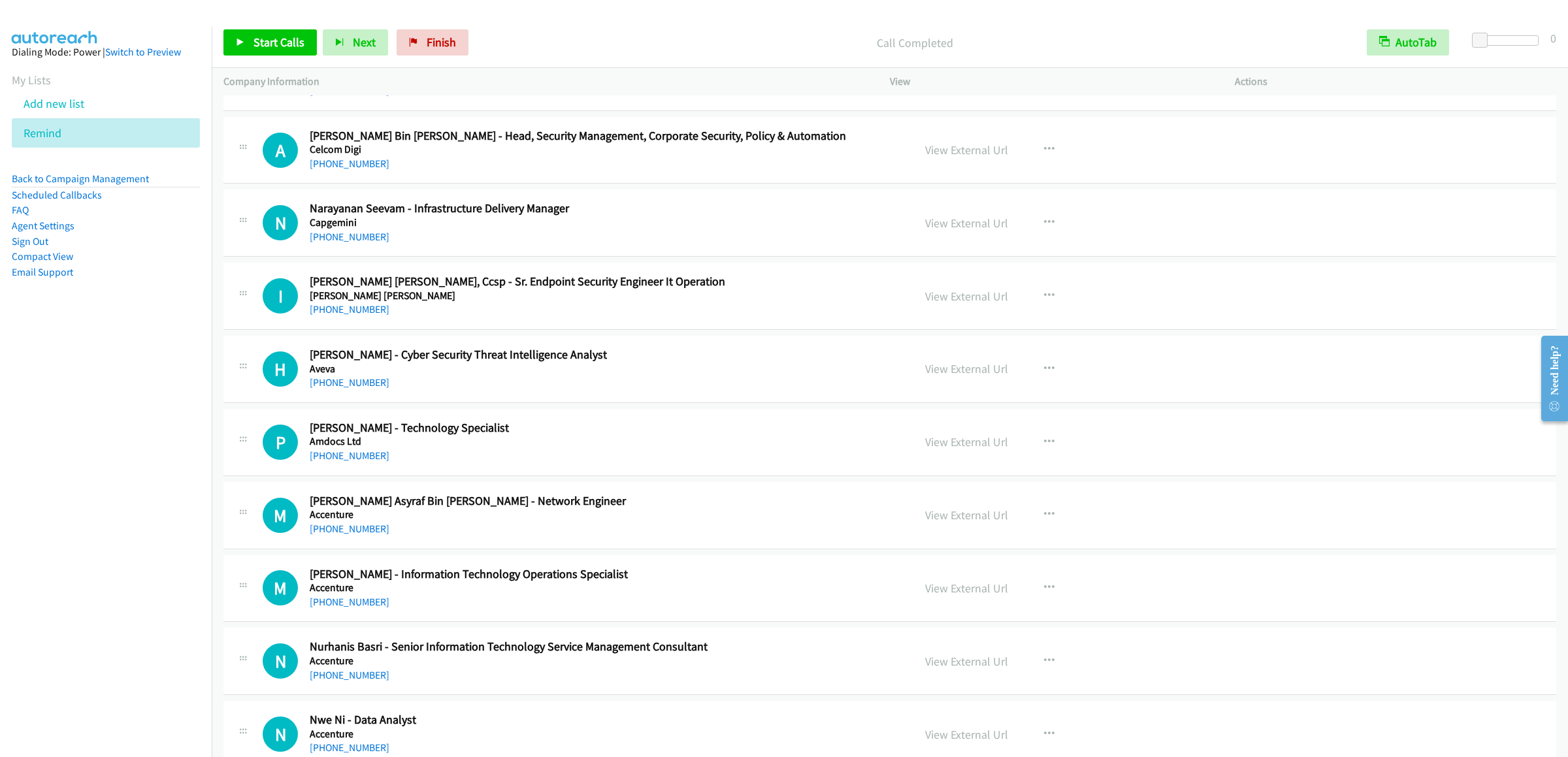
scroll to position [13306, 0]
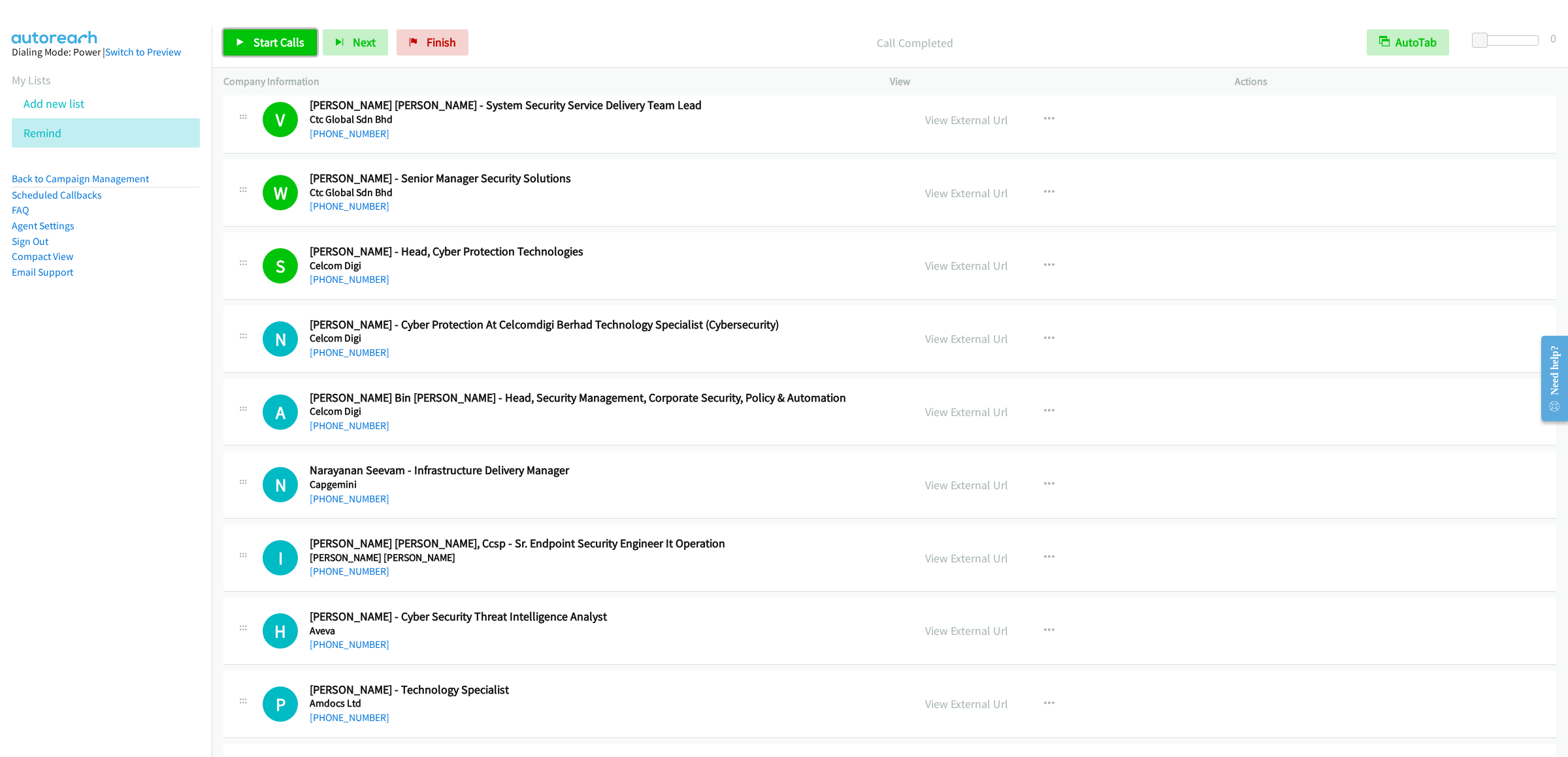
click at [251, 36] on link "Start Calls" at bounding box center [271, 42] width 94 height 26
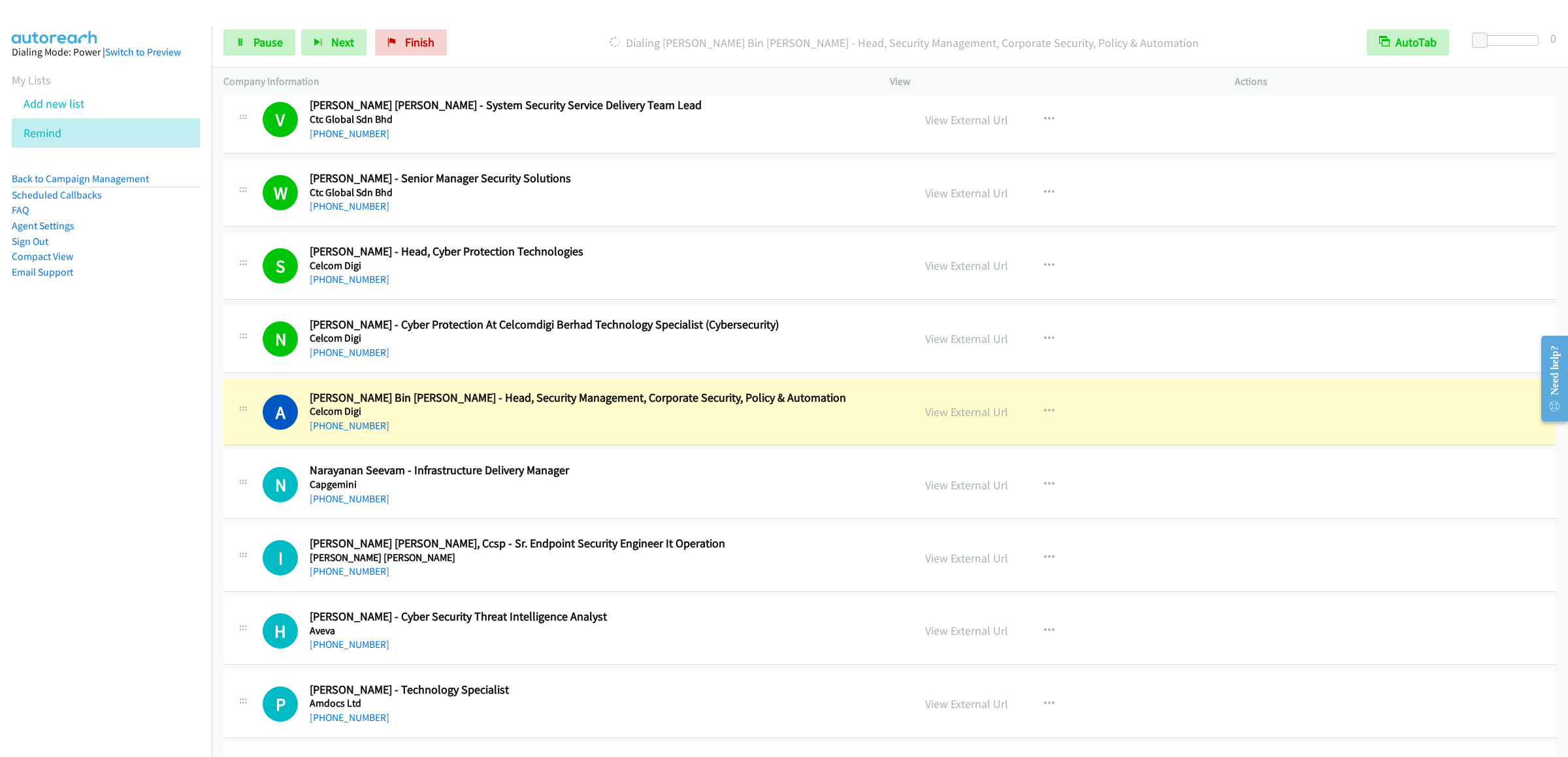
click at [109, 339] on aside "Dialing Mode: Power | Switch to Preview My Lists Add new list Remind Back to Ca…" at bounding box center [106, 183] width 212 height 312
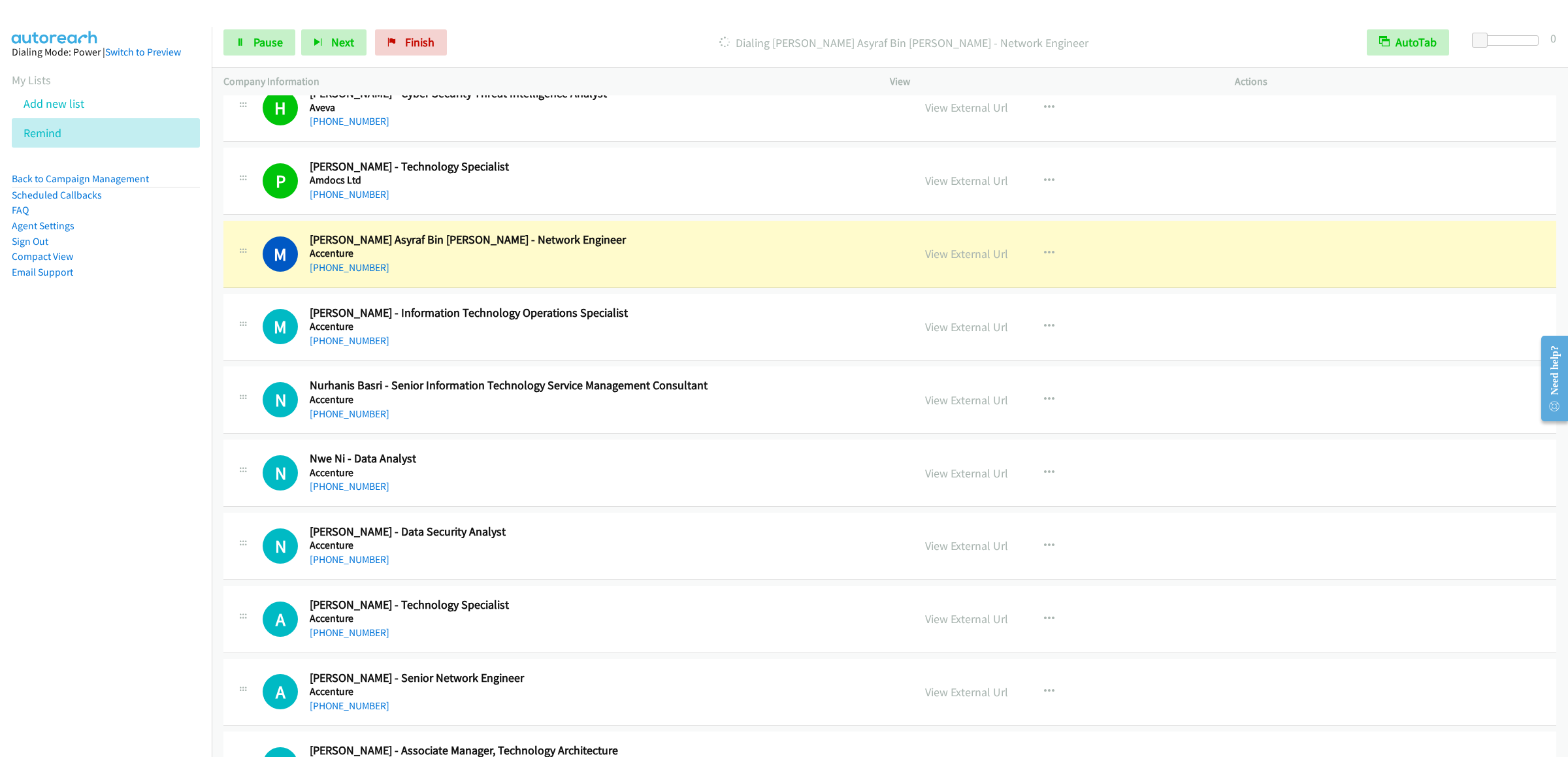
scroll to position [13960, 0]
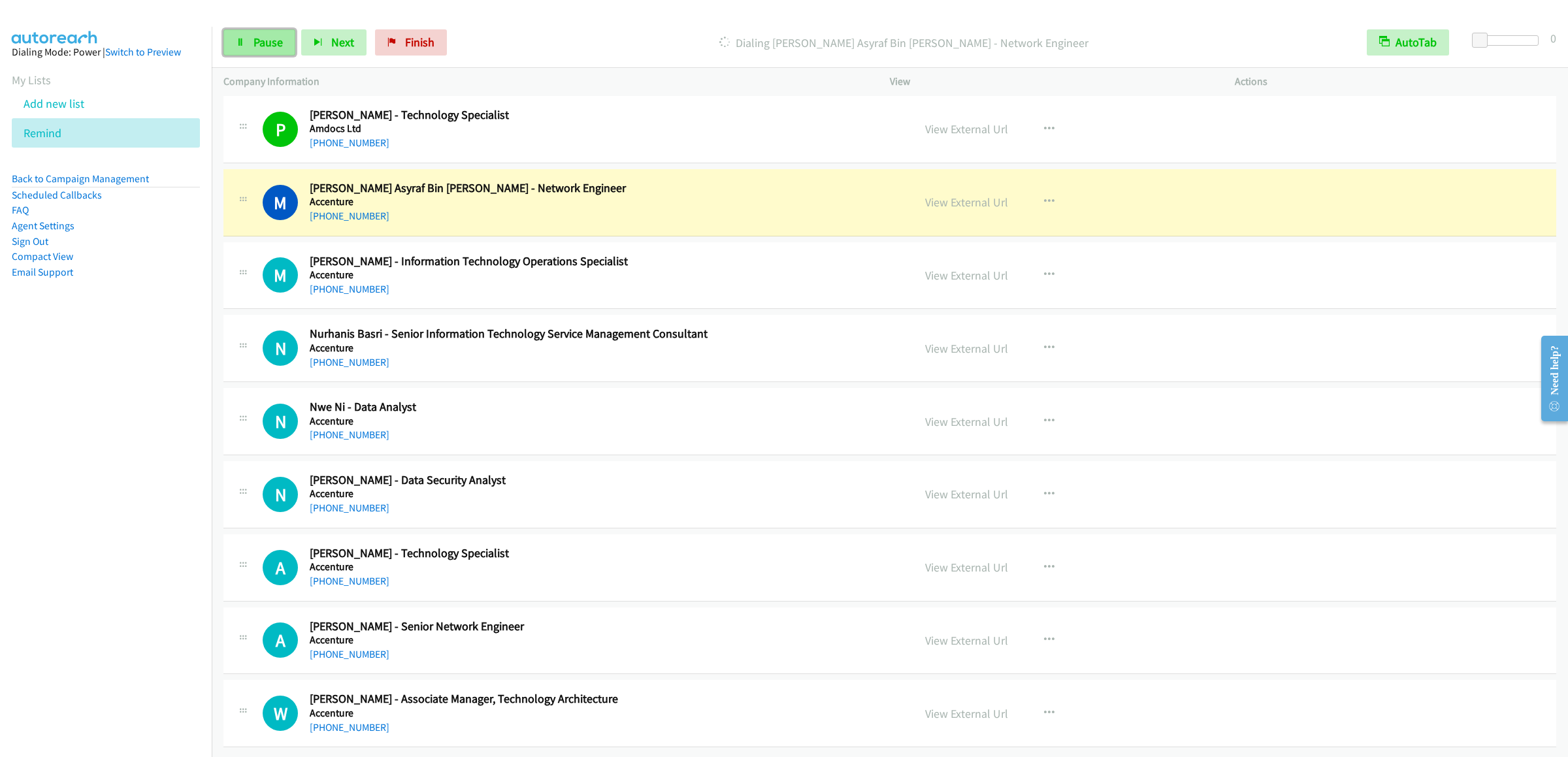
click at [273, 55] on link "Pause" at bounding box center [259, 42] width 72 height 26
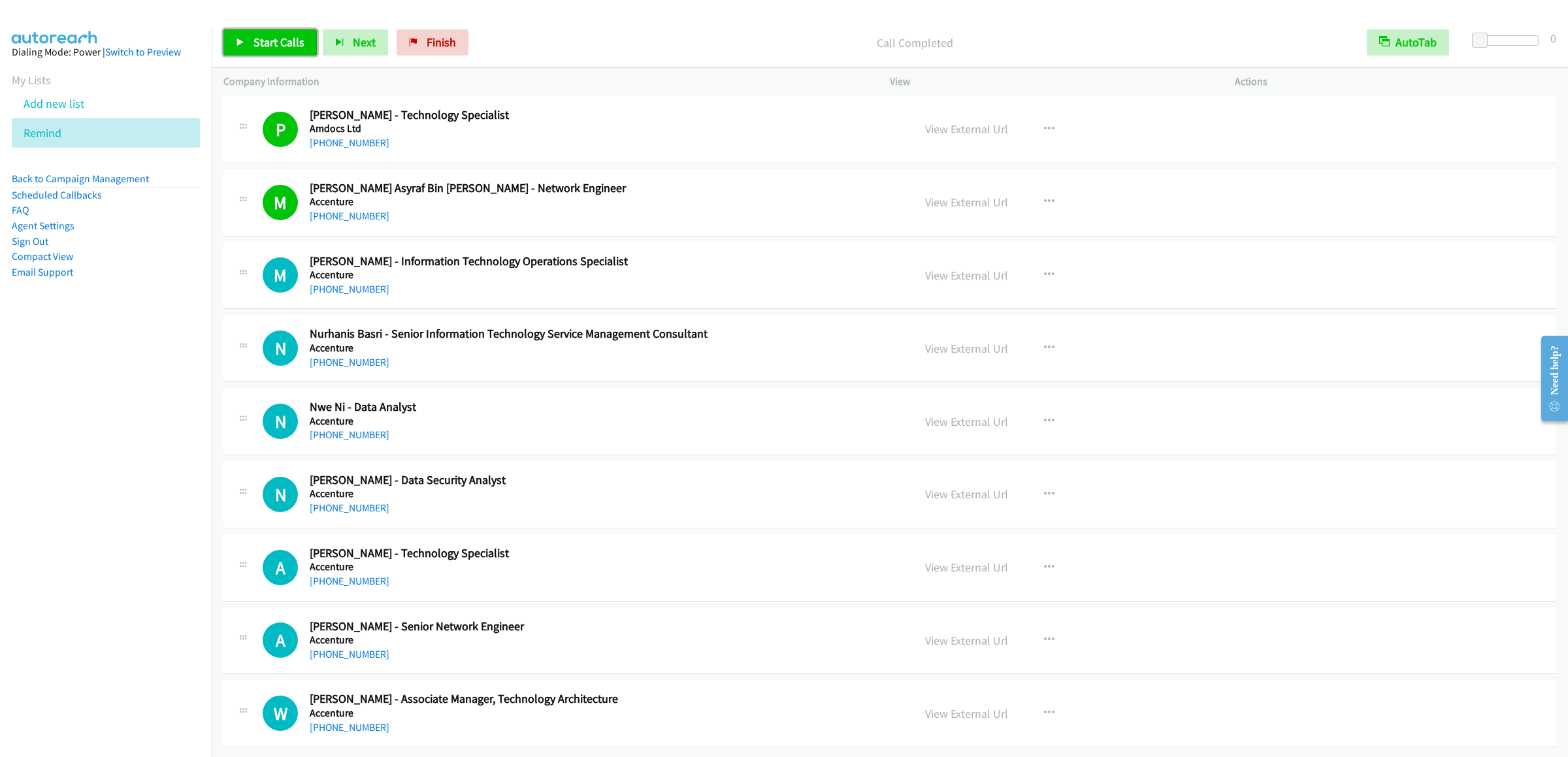
click at [246, 45] on link "Start Calls" at bounding box center [271, 42] width 94 height 26
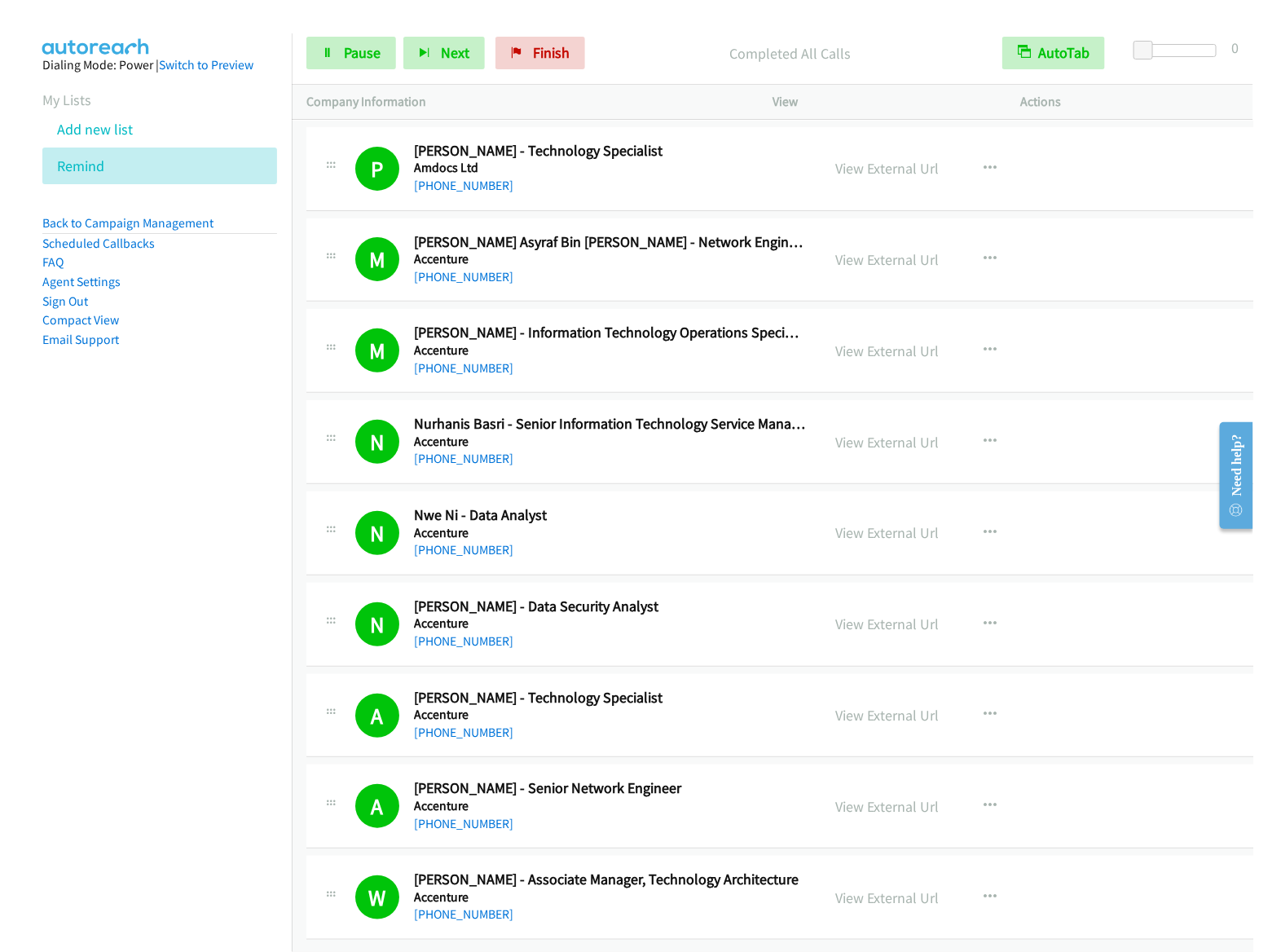
scroll to position [17403, 0]
